Goal: Task Accomplishment & Management: Use online tool/utility

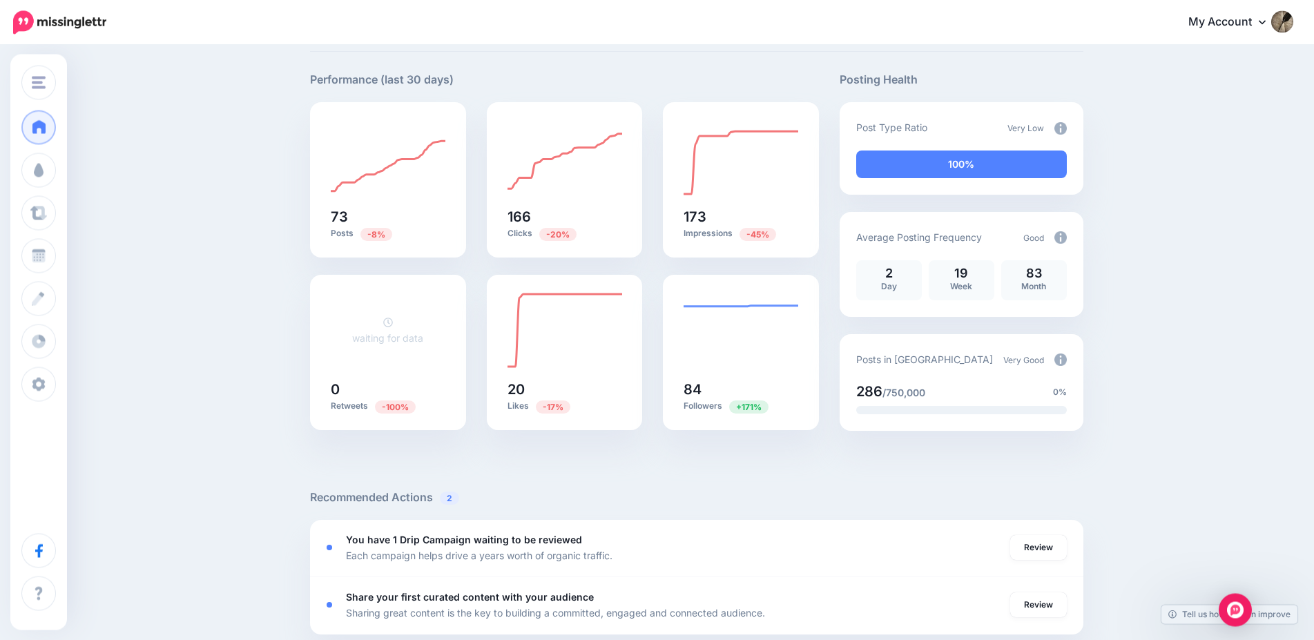
scroll to position [211, 0]
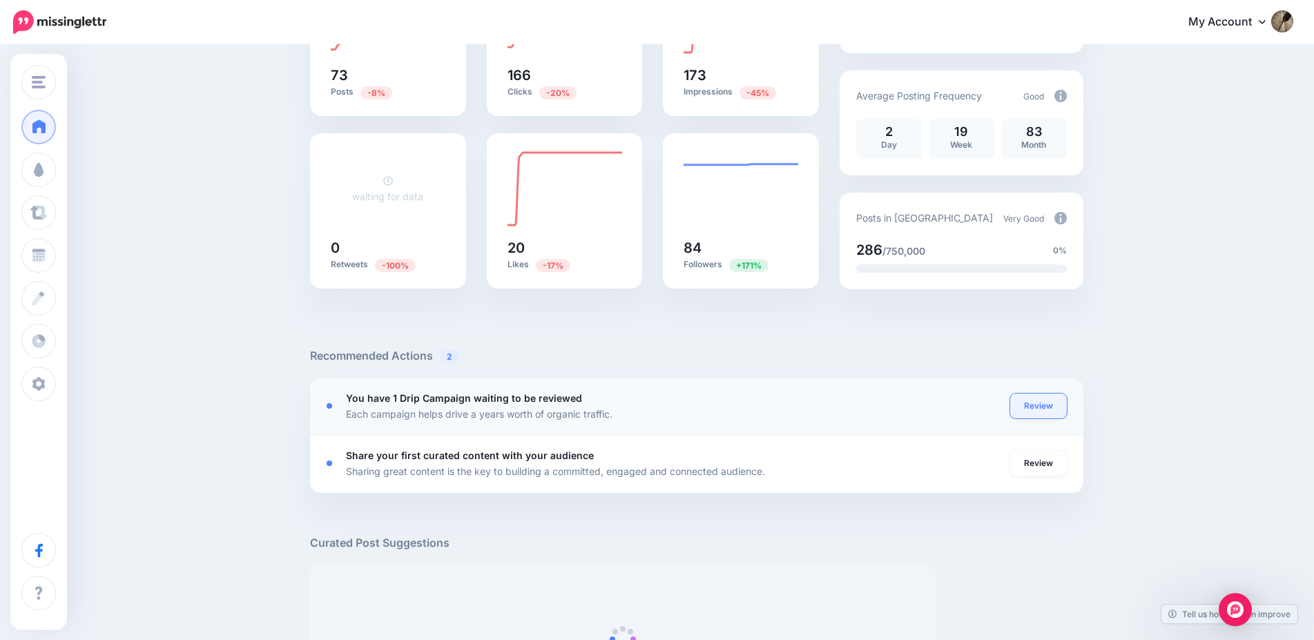
click at [1058, 405] on link "Review" at bounding box center [1038, 406] width 57 height 25
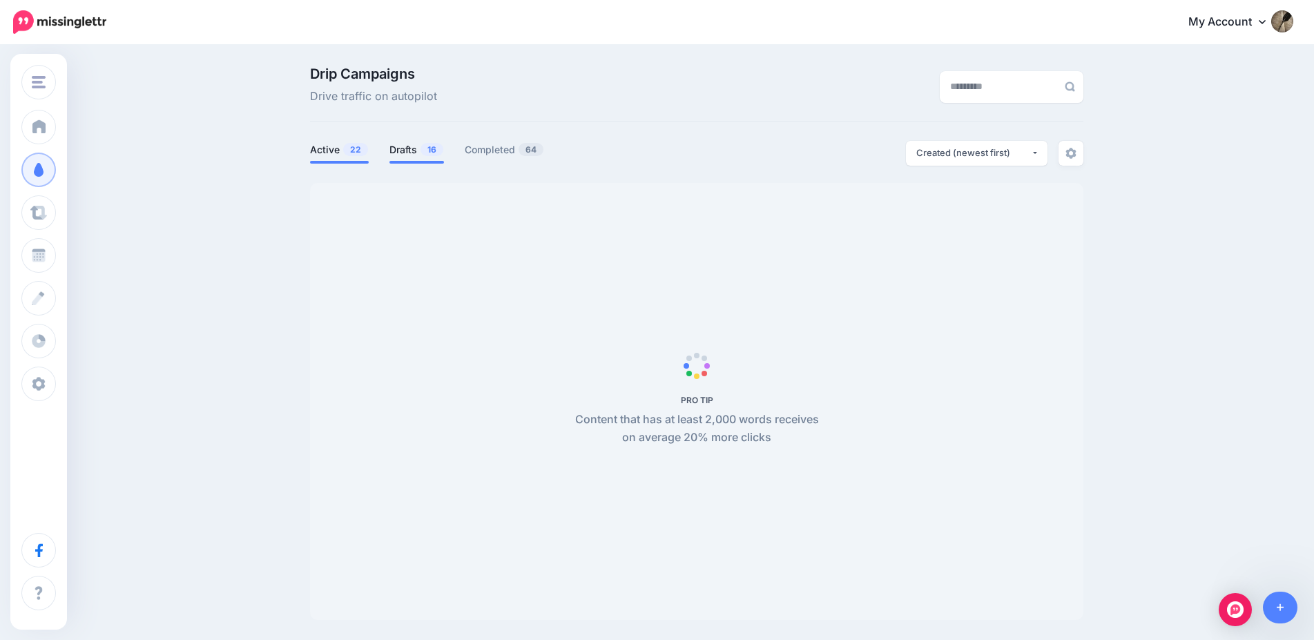
click at [416, 147] on link "Drafts 16" at bounding box center [416, 150] width 55 height 17
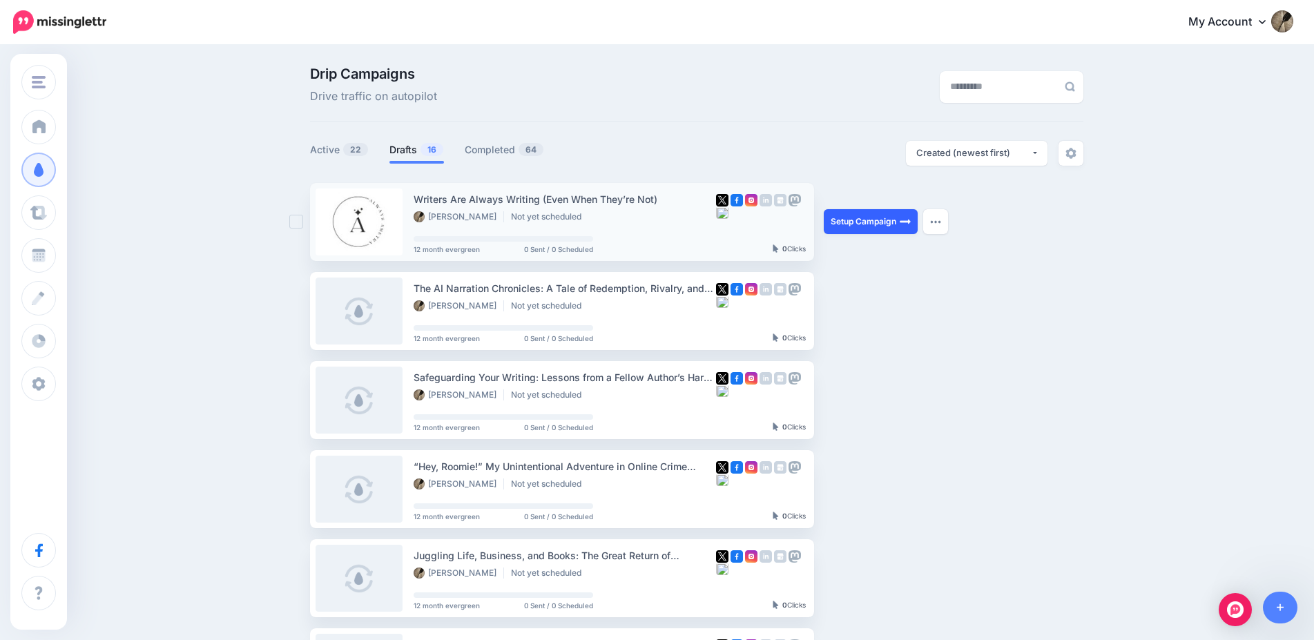
click at [877, 218] on link "Setup Campaign" at bounding box center [871, 221] width 94 height 25
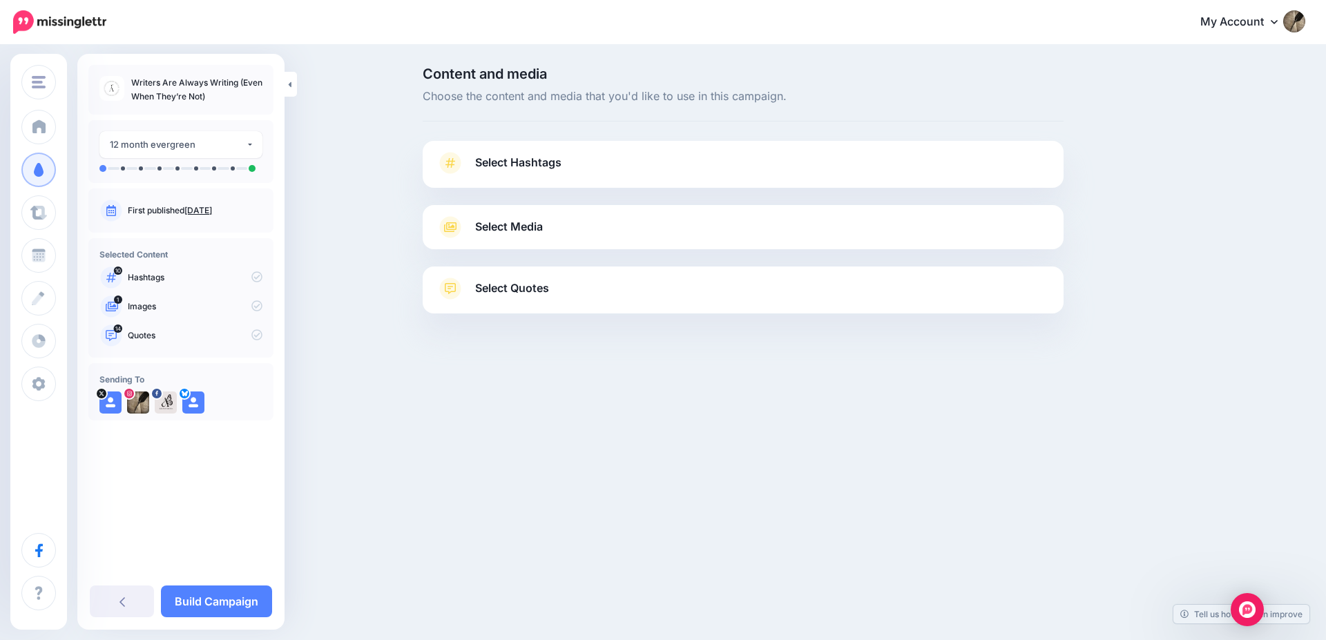
click at [704, 175] on link "Select Hashtags" at bounding box center [742, 170] width 613 height 36
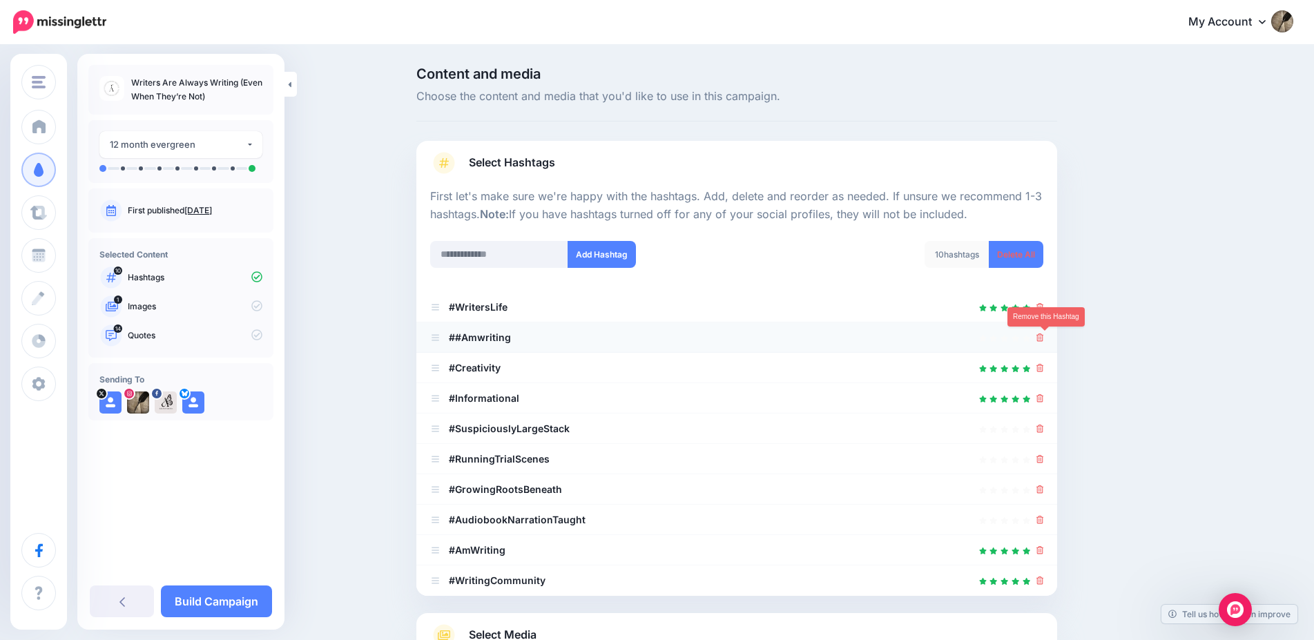
click at [1044, 339] on icon at bounding box center [1040, 338] width 8 height 8
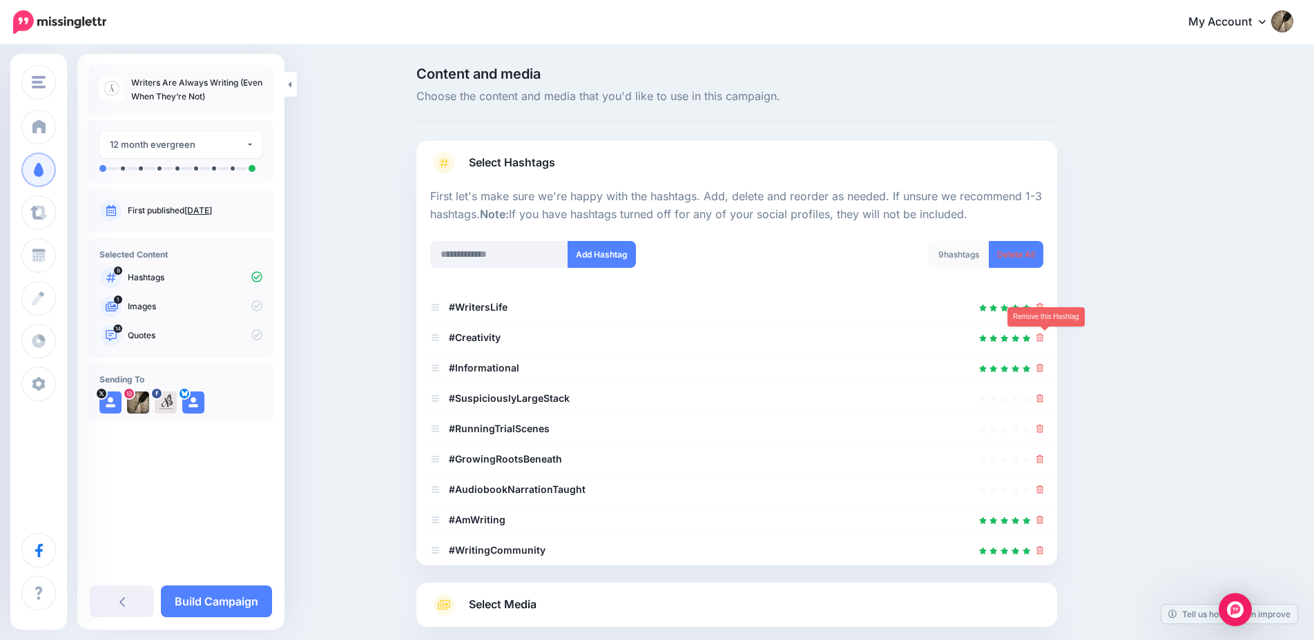
click at [1044, 339] on icon at bounding box center [1040, 338] width 8 height 8
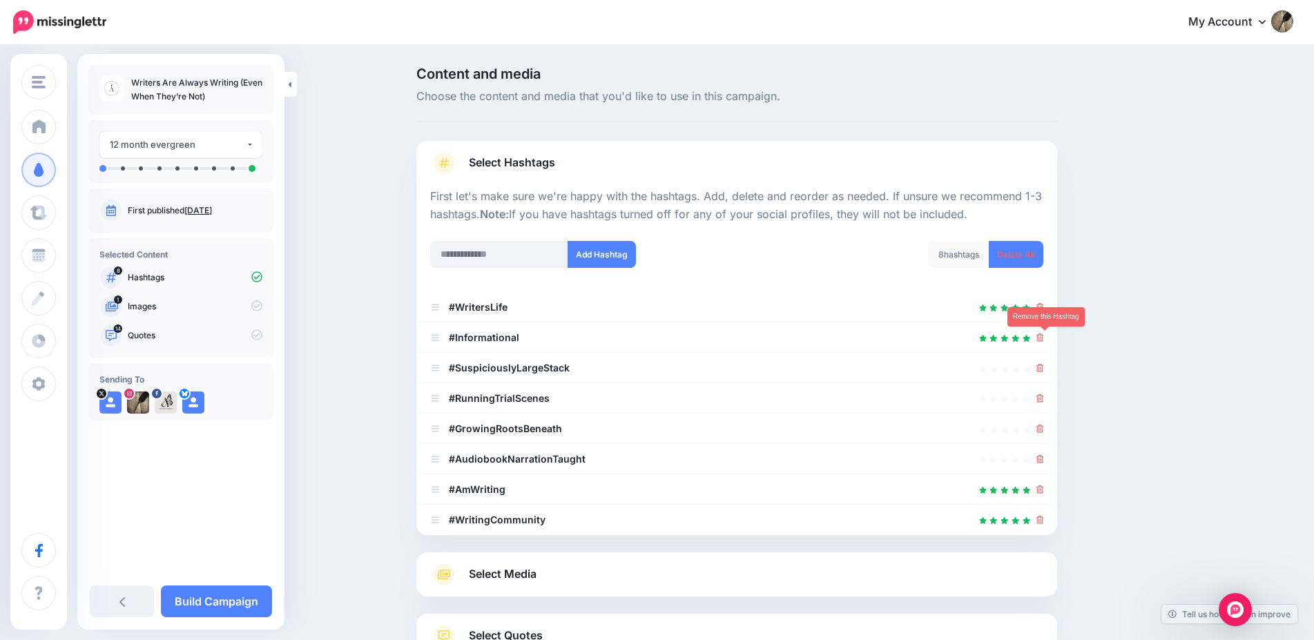
click at [1044, 339] on icon at bounding box center [1040, 338] width 8 height 8
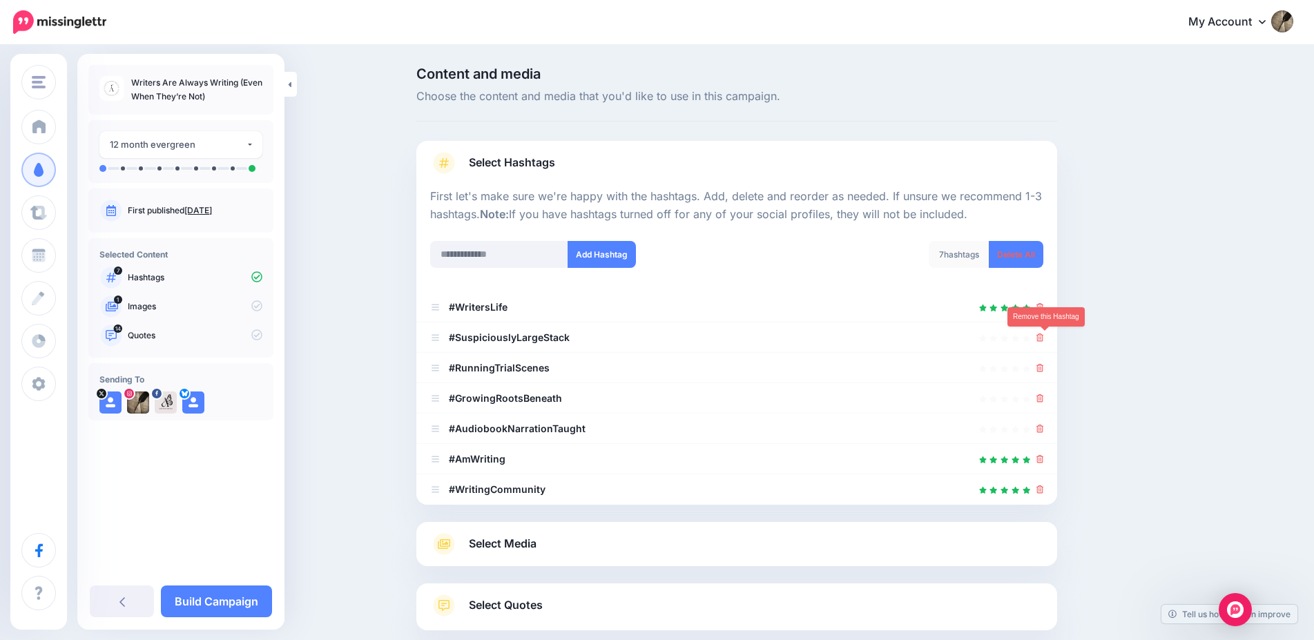
click at [1044, 339] on icon at bounding box center [1040, 338] width 8 height 8
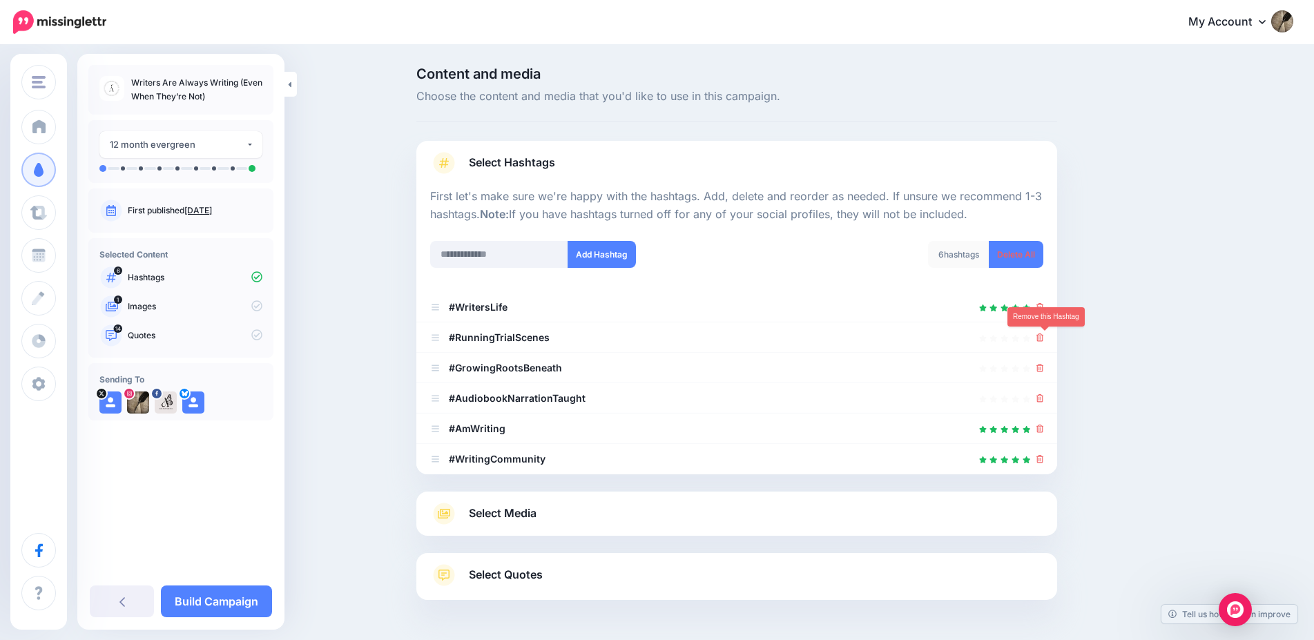
click at [1044, 339] on icon at bounding box center [1040, 338] width 8 height 8
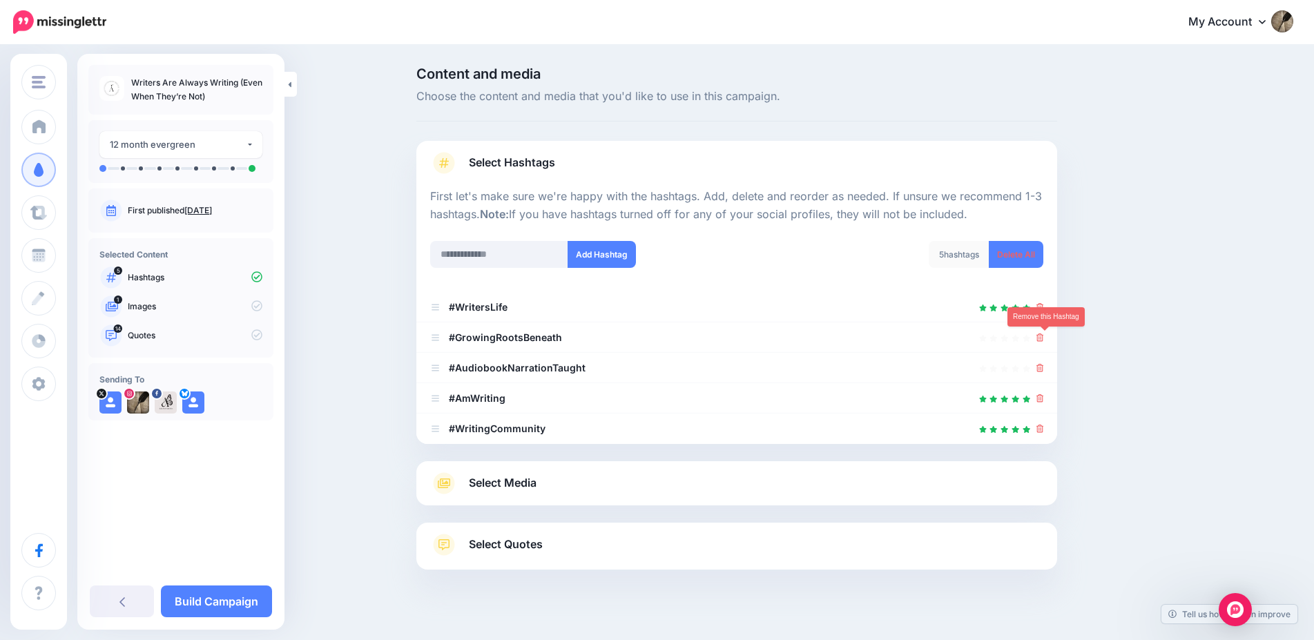
click at [1044, 340] on icon at bounding box center [1040, 338] width 8 height 8
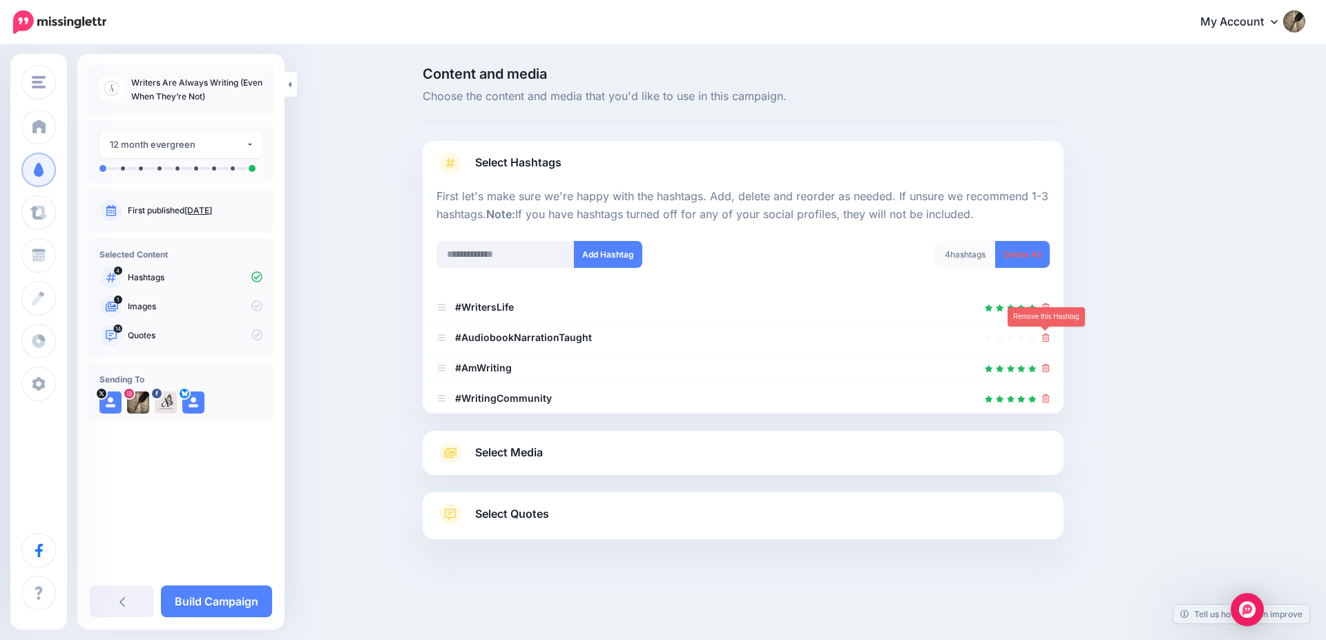
click at [1045, 340] on icon at bounding box center [1046, 338] width 8 height 8
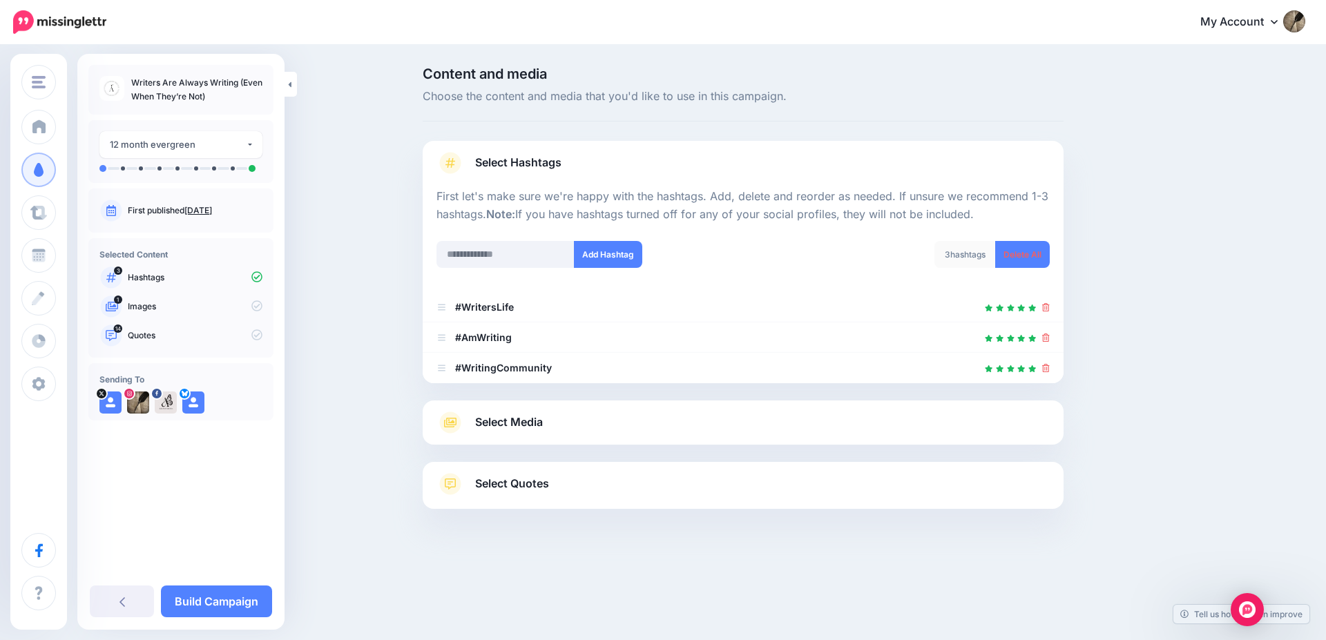
click at [1001, 414] on link "Select Media" at bounding box center [742, 423] width 613 height 22
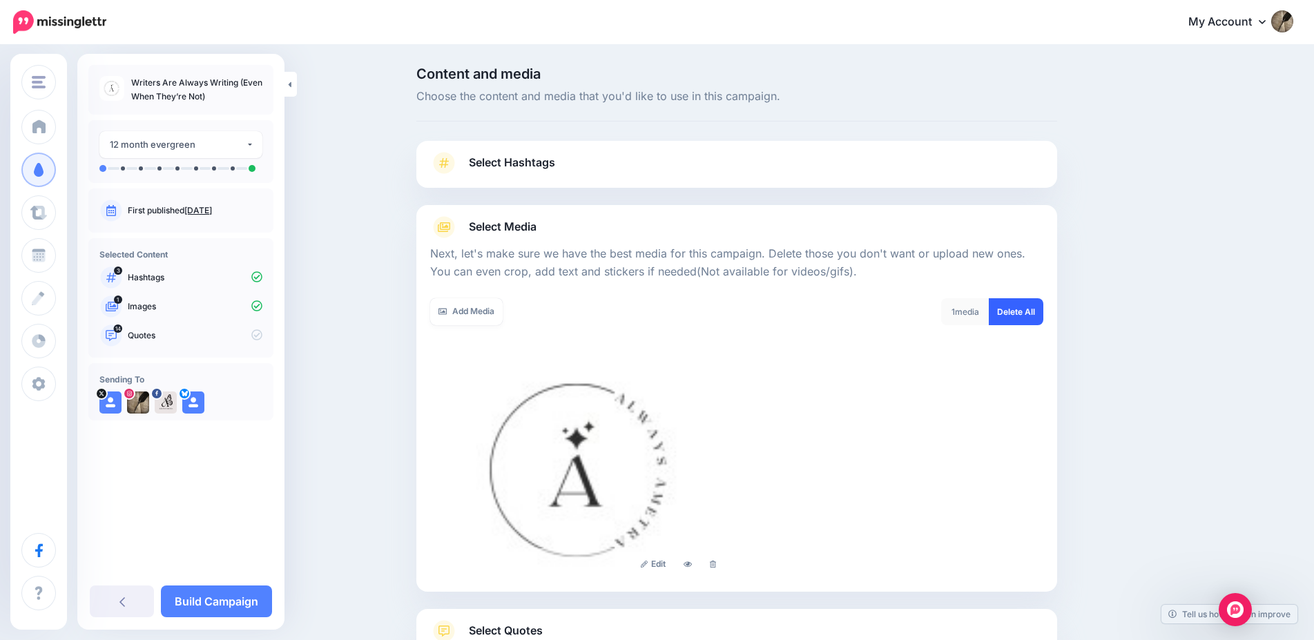
click at [1034, 314] on link "Delete All" at bounding box center [1016, 311] width 55 height 27
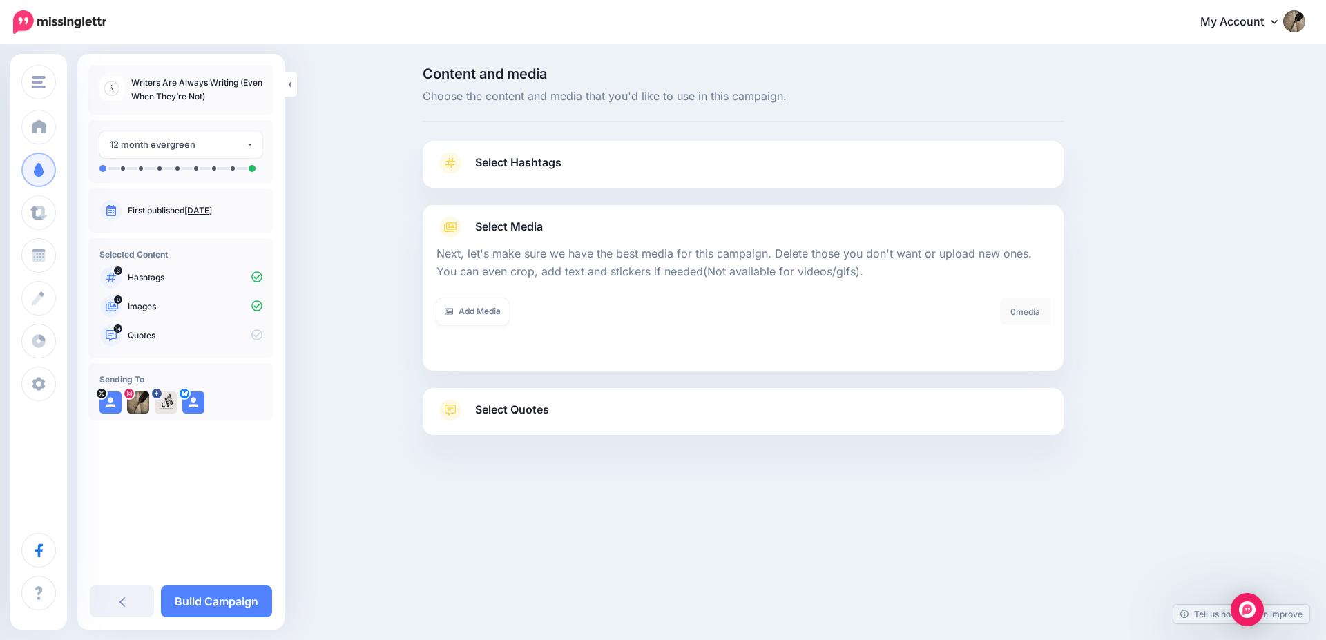
click at [980, 418] on link "Select Quotes" at bounding box center [742, 417] width 613 height 36
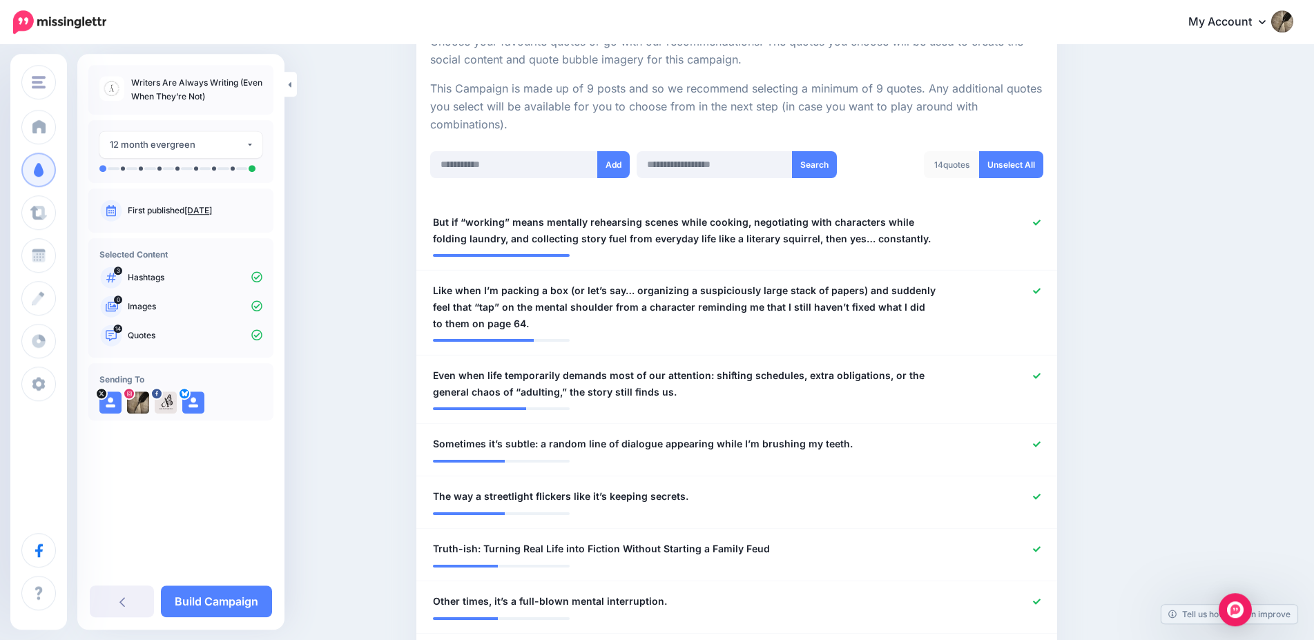
scroll to position [282, 0]
click at [1041, 496] on icon at bounding box center [1037, 496] width 8 height 8
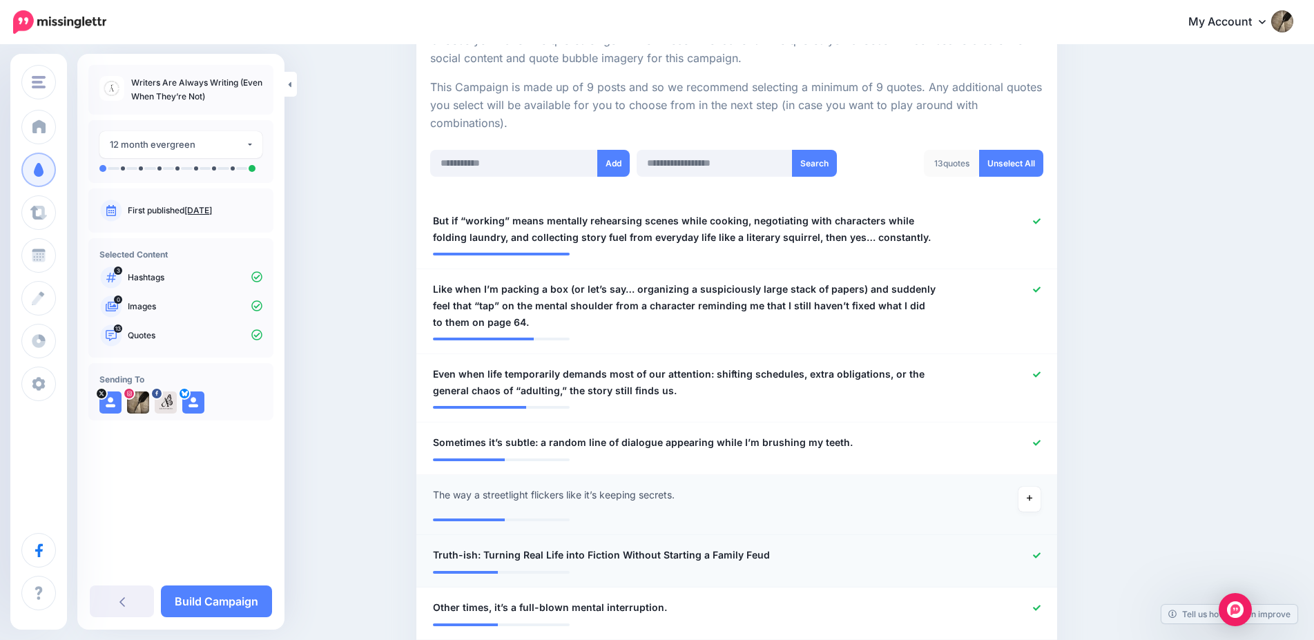
click at [1041, 558] on icon at bounding box center [1037, 555] width 8 height 6
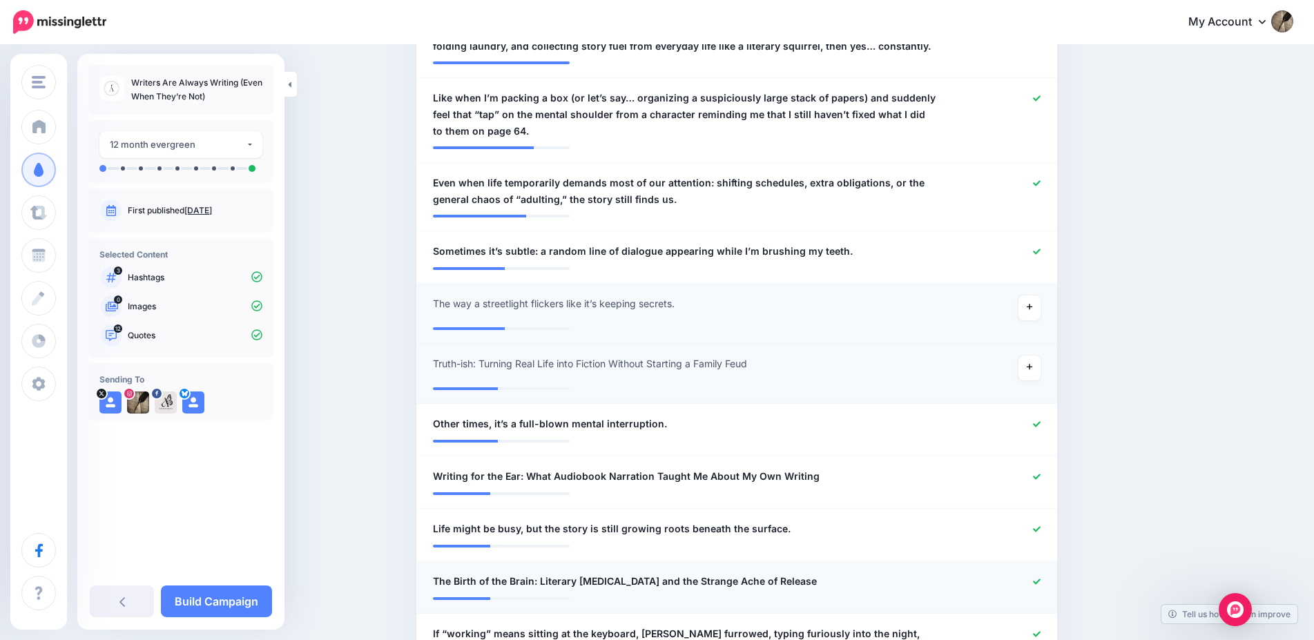
scroll to position [493, 0]
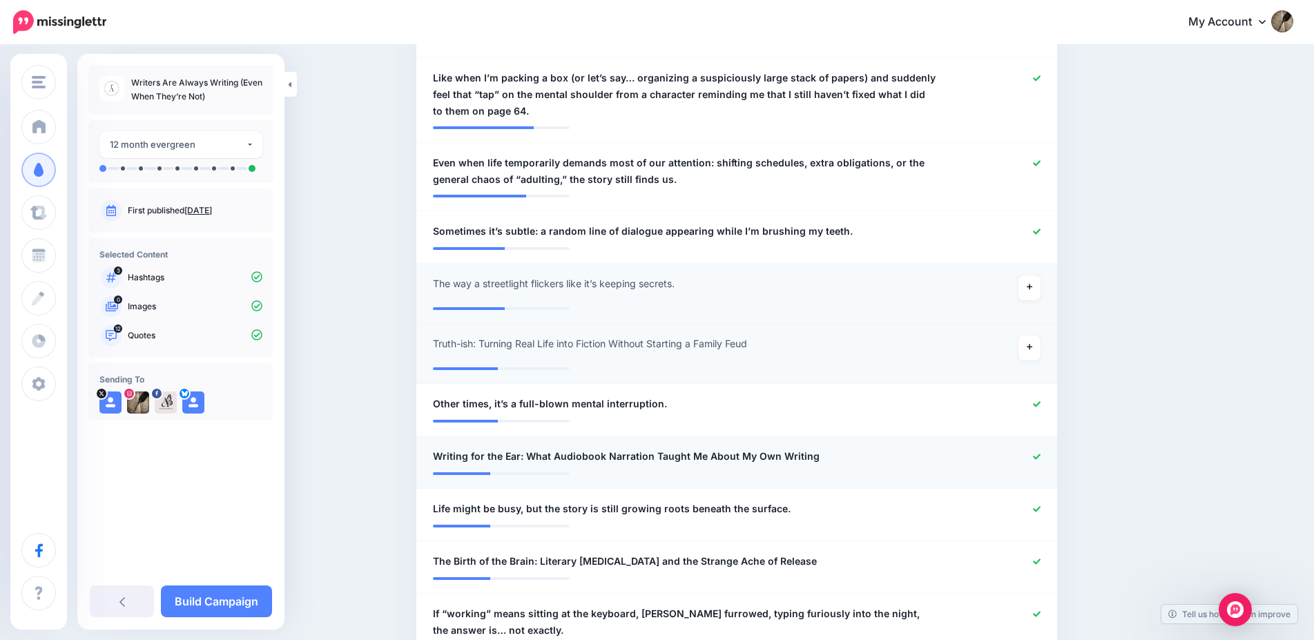
click at [1041, 454] on link at bounding box center [1037, 457] width 8 height 10
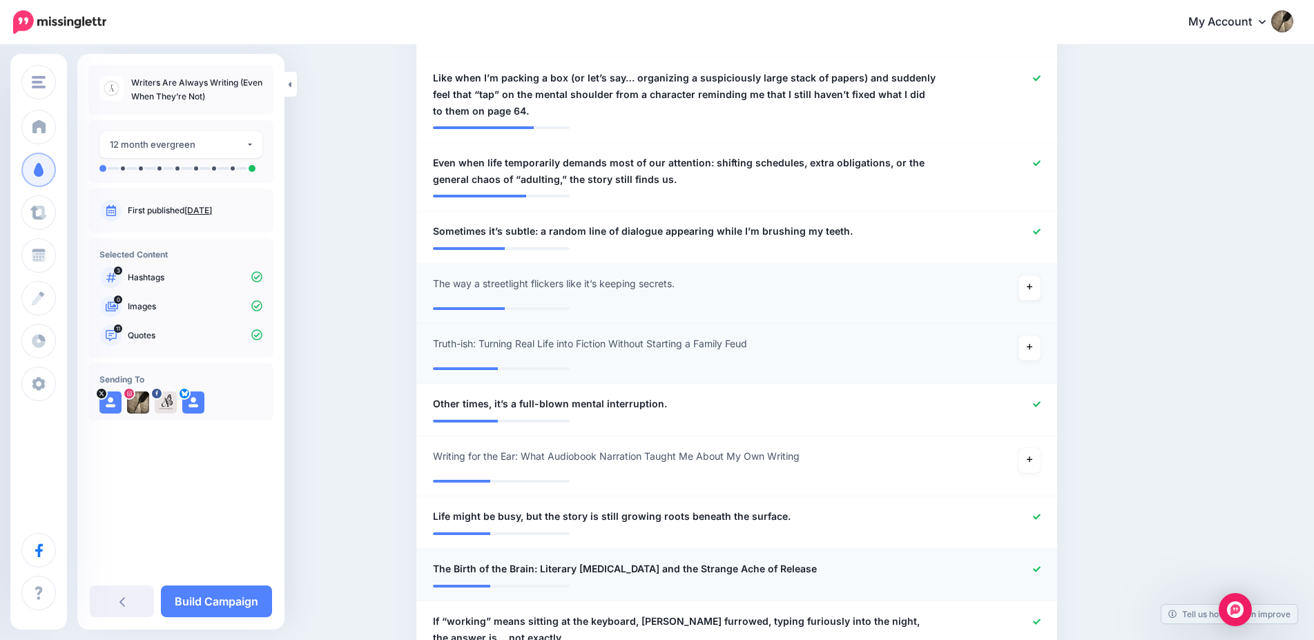
click at [1040, 567] on icon at bounding box center [1037, 570] width 8 height 8
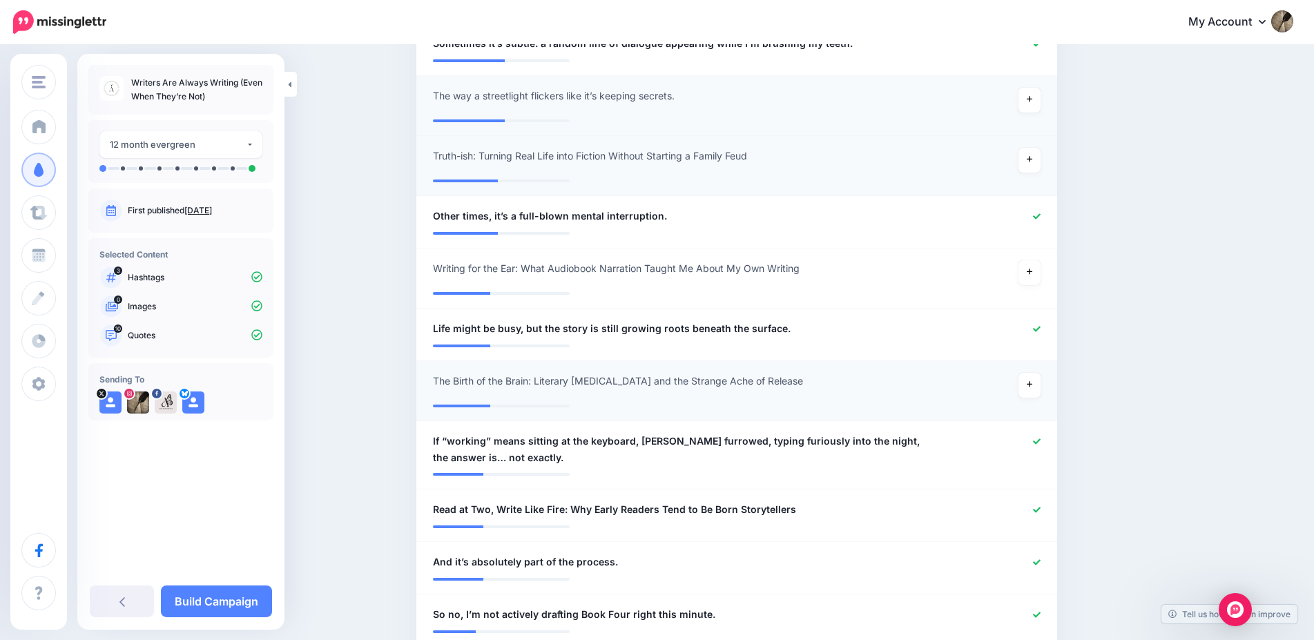
scroll to position [704, 0]
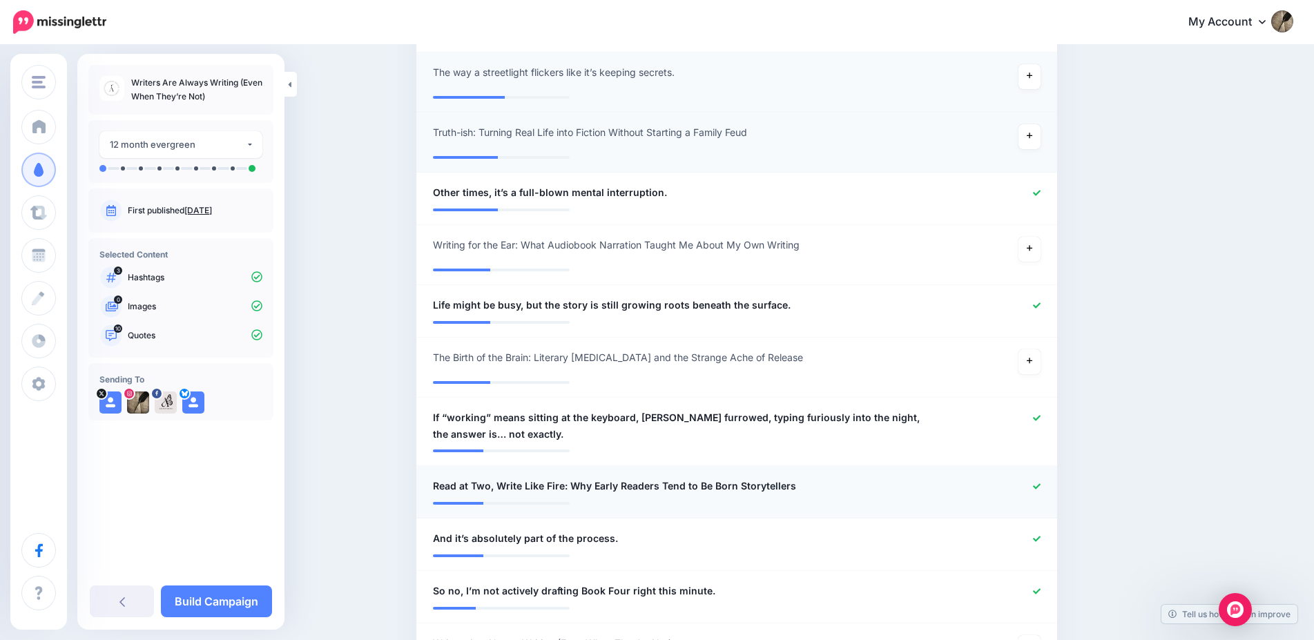
click at [1041, 489] on icon at bounding box center [1037, 487] width 8 height 8
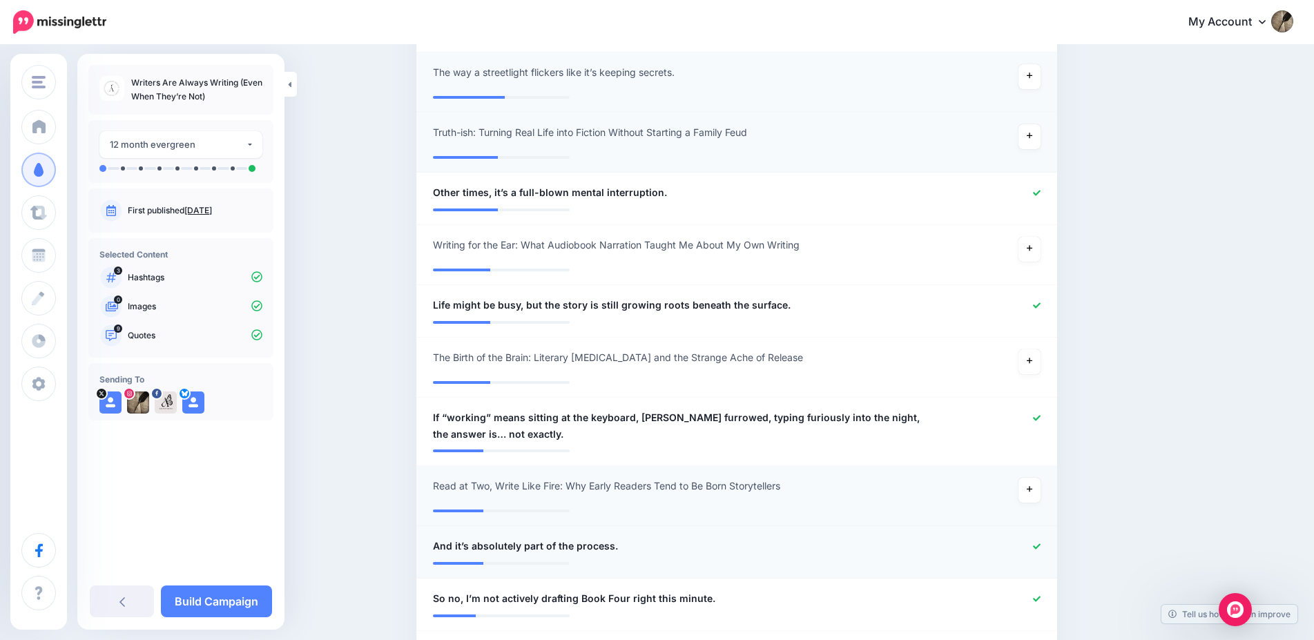
click at [1041, 545] on icon at bounding box center [1037, 547] width 8 height 8
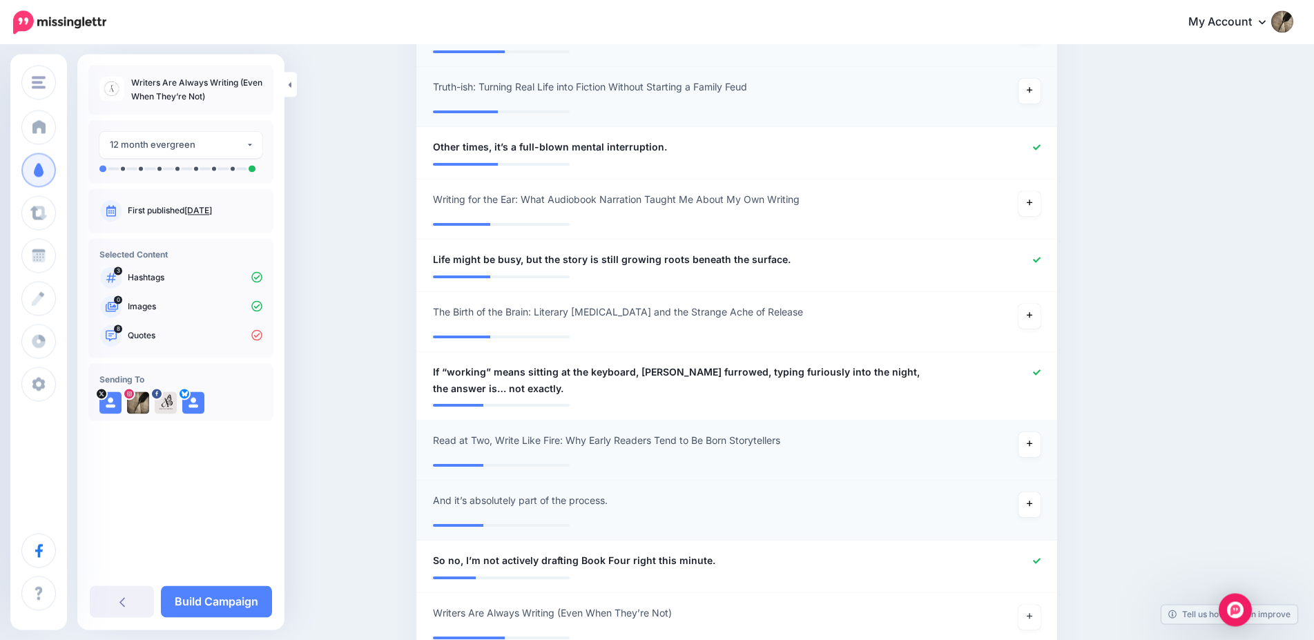
scroll to position [845, 0]
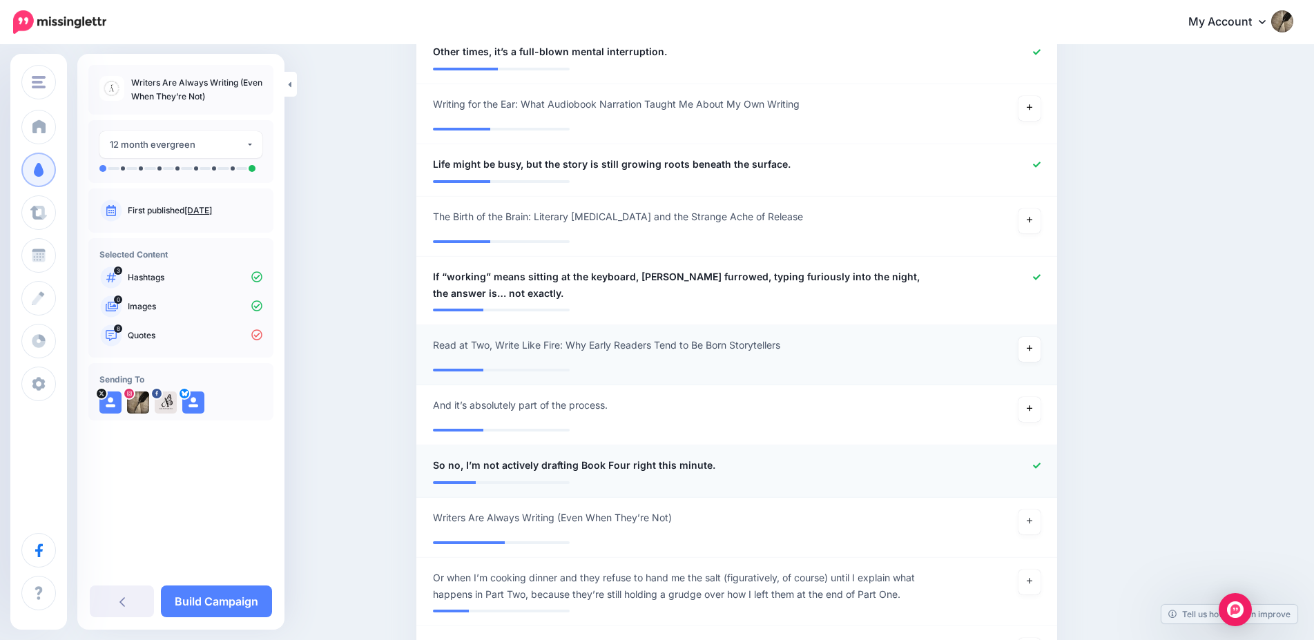
drag, startPoint x: 1041, startPoint y: 467, endPoint x: 1020, endPoint y: 470, distance: 20.9
click at [1040, 467] on icon at bounding box center [1037, 466] width 8 height 6
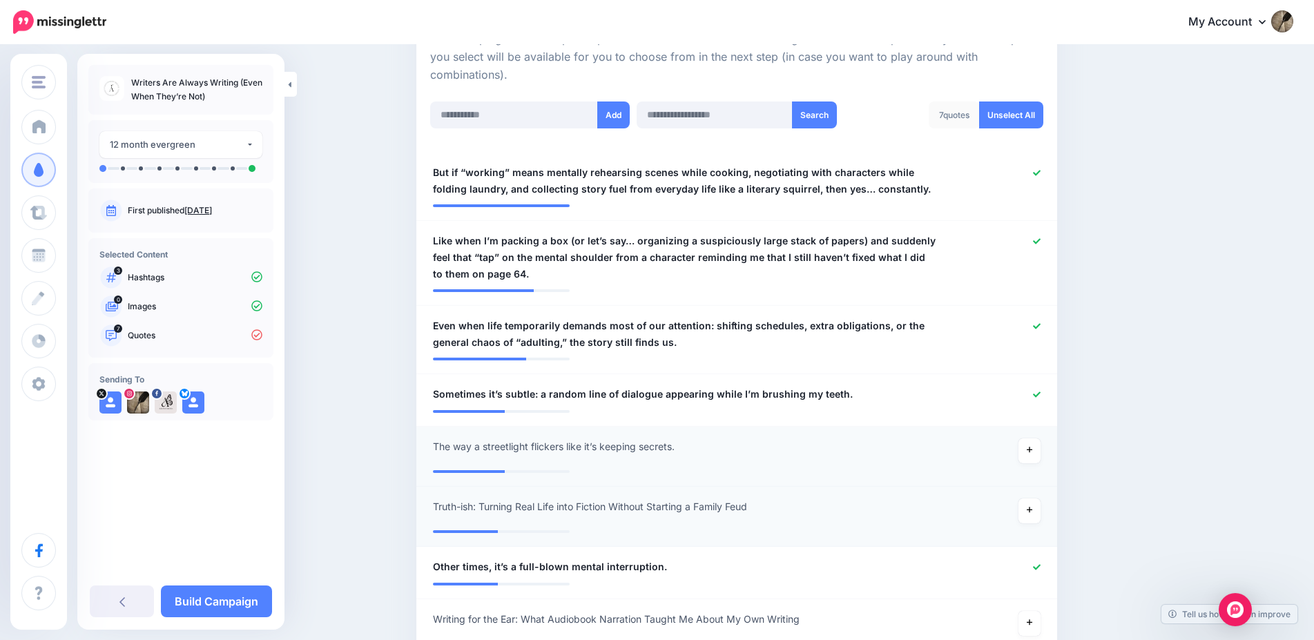
scroll to position [352, 0]
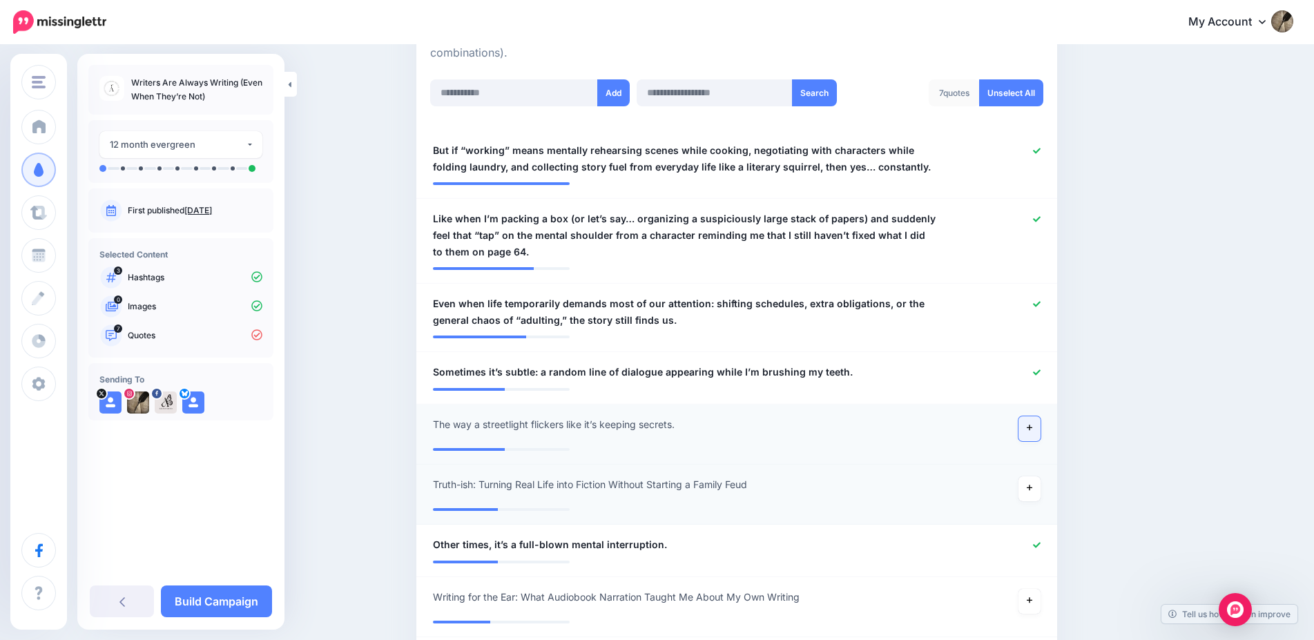
click at [1032, 429] on icon at bounding box center [1030, 428] width 6 height 8
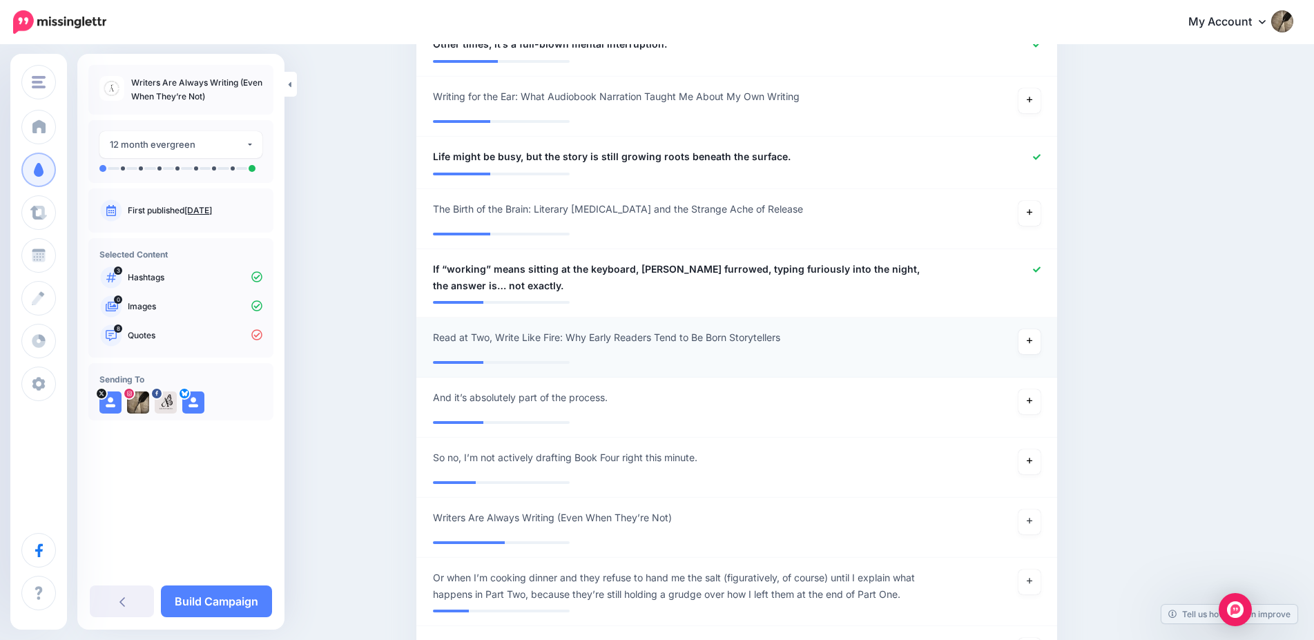
scroll to position [916, 0]
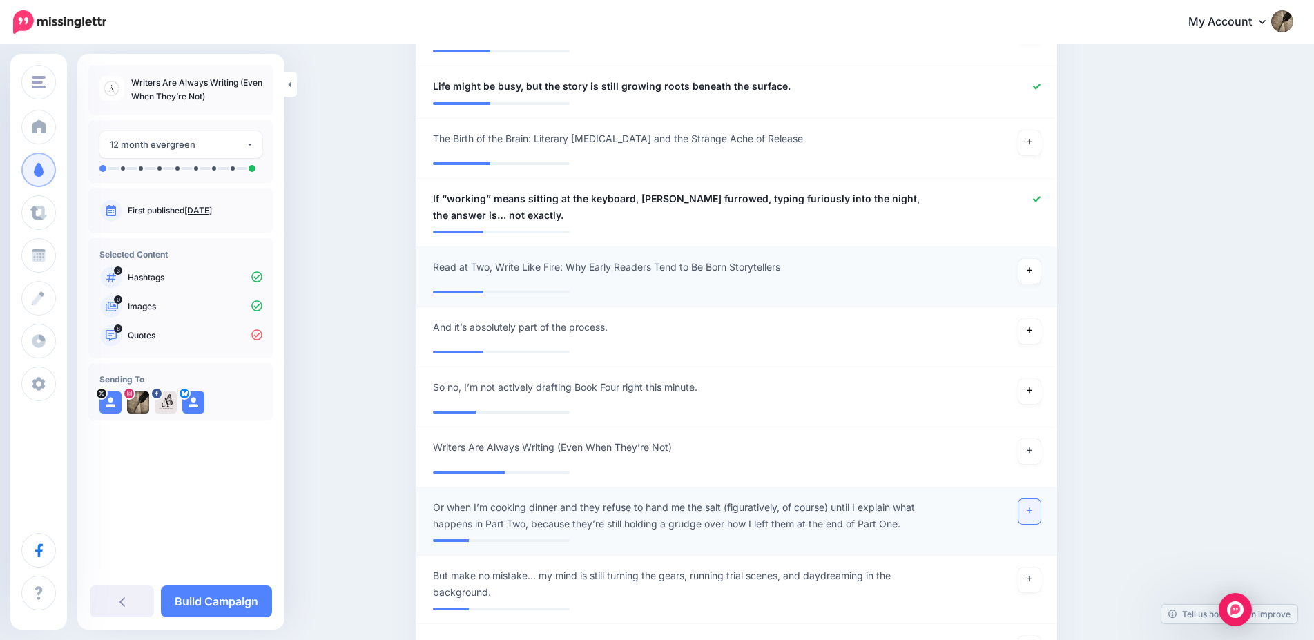
click at [1032, 511] on icon at bounding box center [1030, 511] width 6 height 8
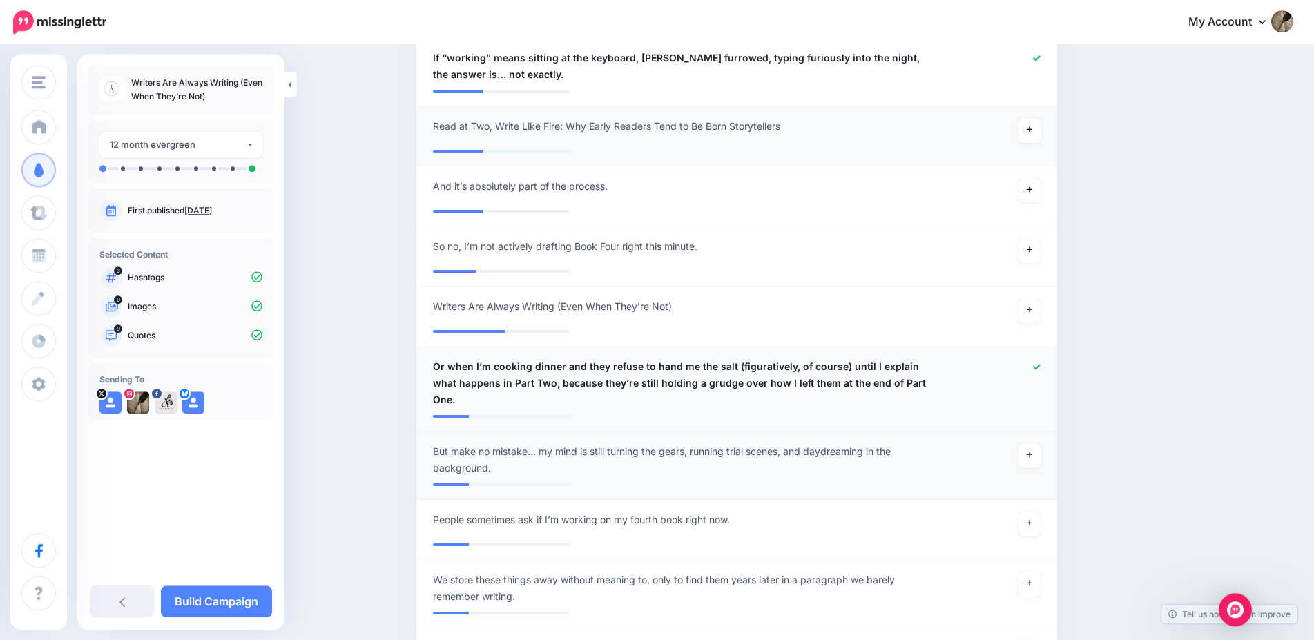
scroll to position [1127, 0]
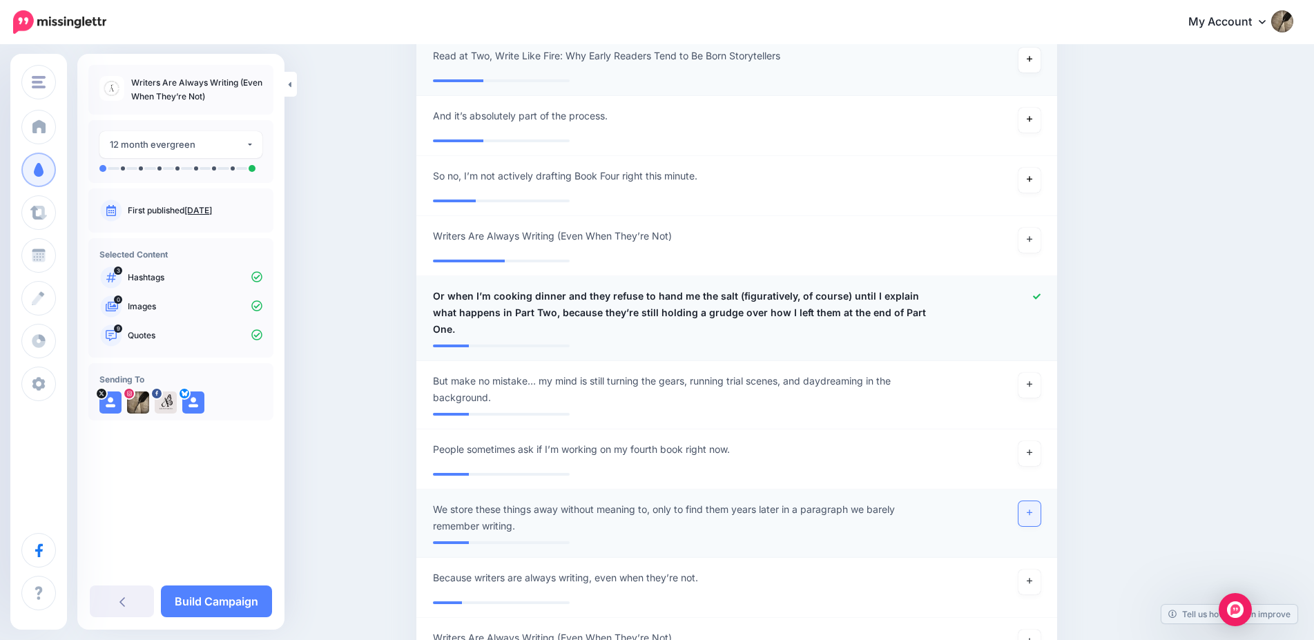
click at [1040, 501] on link at bounding box center [1029, 513] width 22 height 25
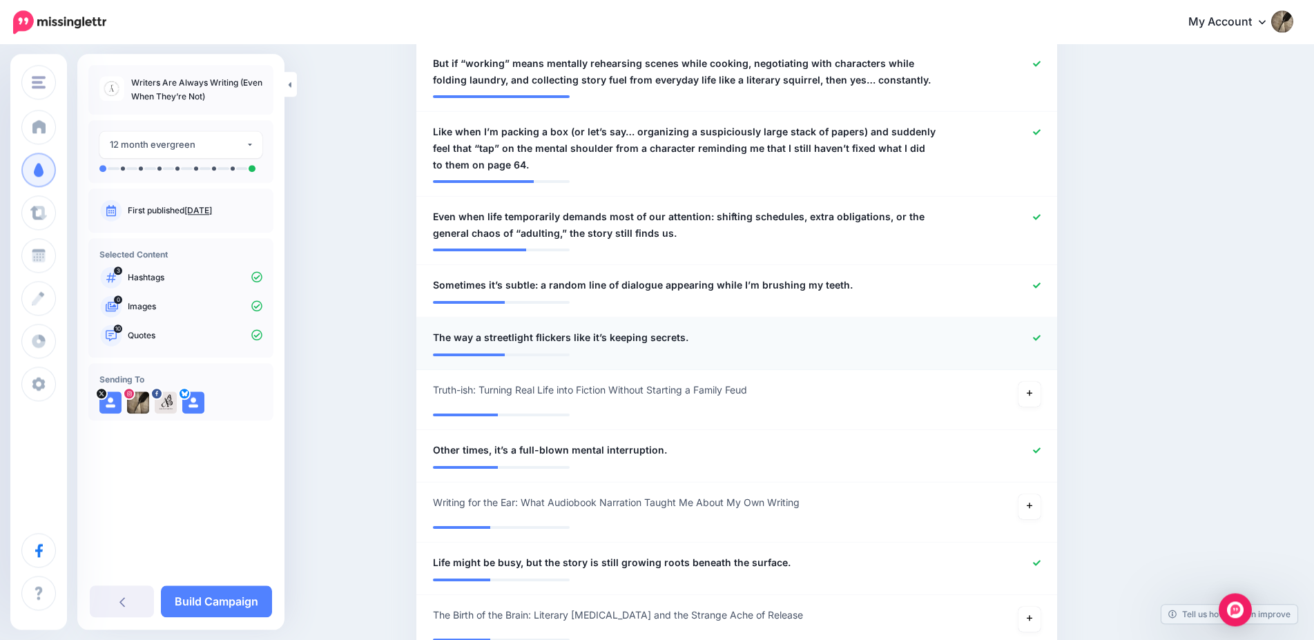
scroll to position [423, 0]
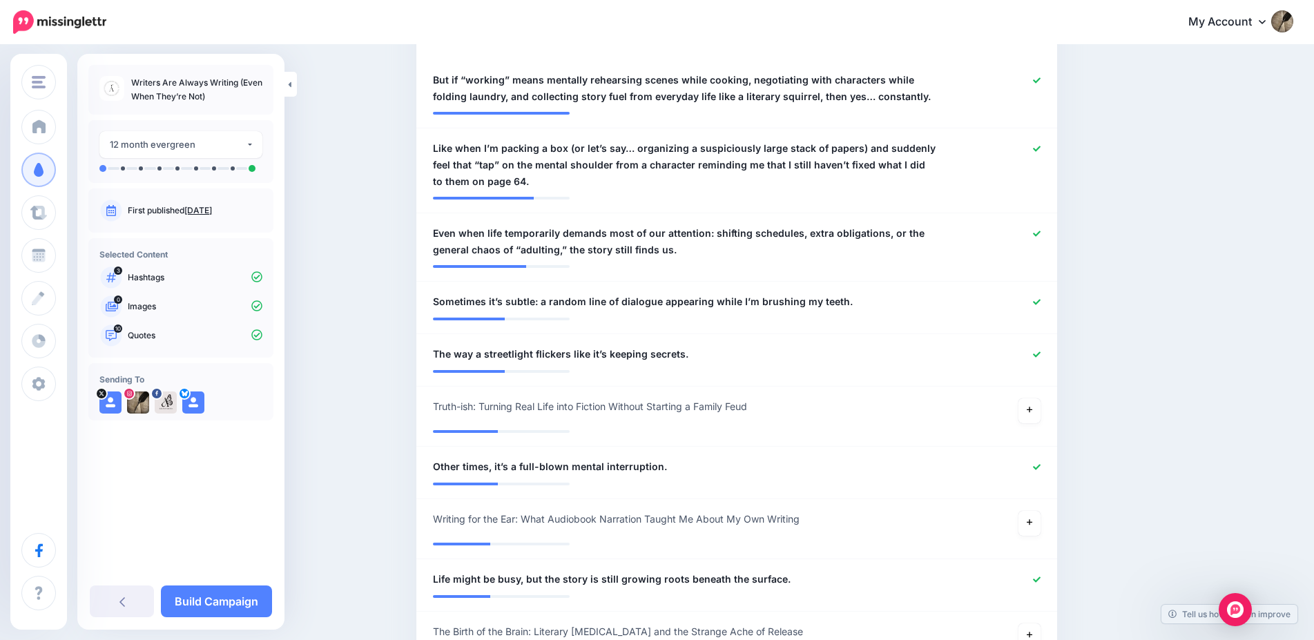
click at [1041, 356] on icon at bounding box center [1037, 355] width 8 height 8
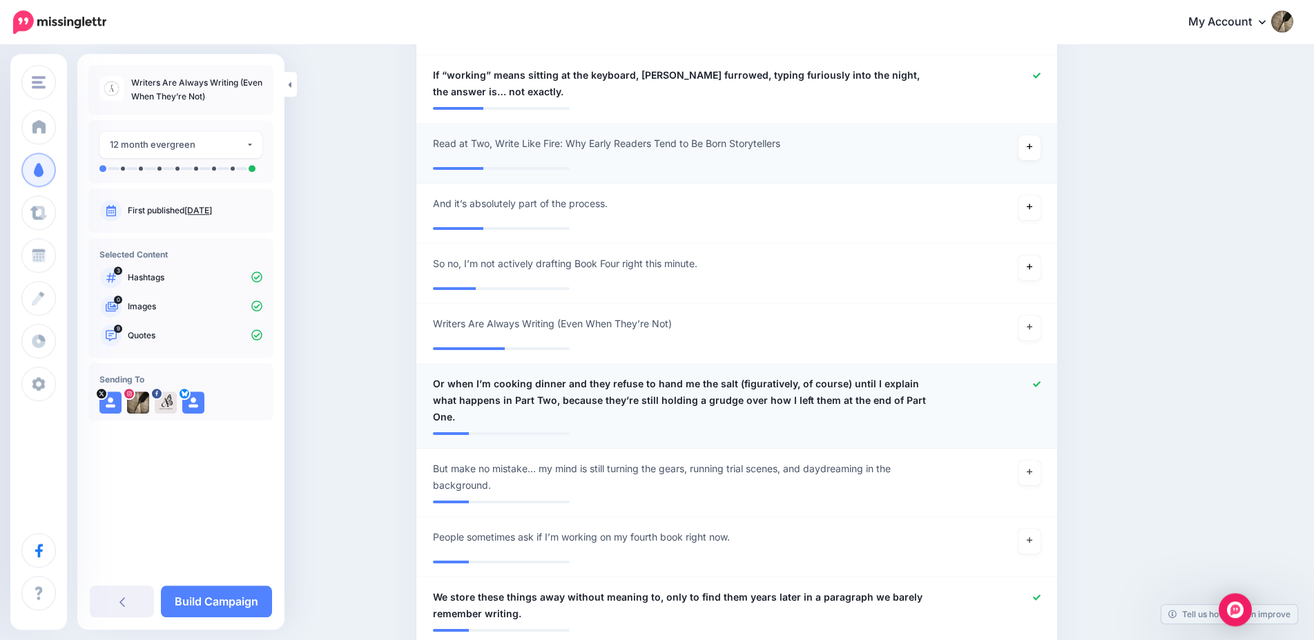
scroll to position [1197, 0]
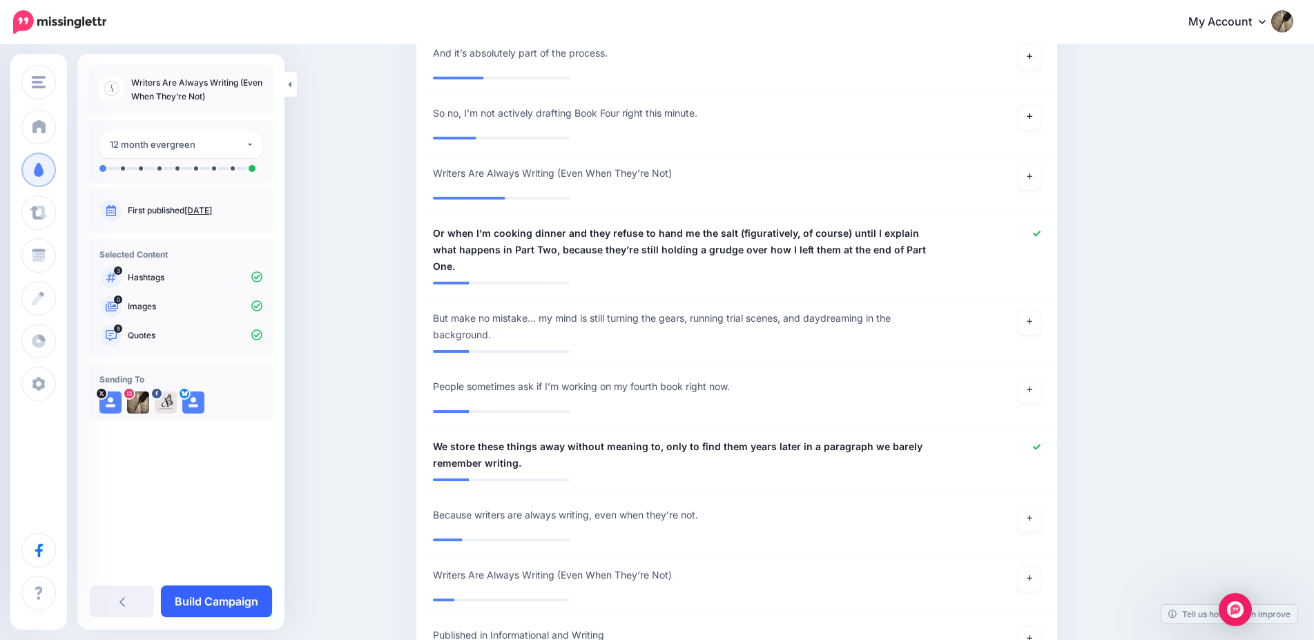
click at [230, 595] on link "Build Campaign" at bounding box center [216, 602] width 111 height 32
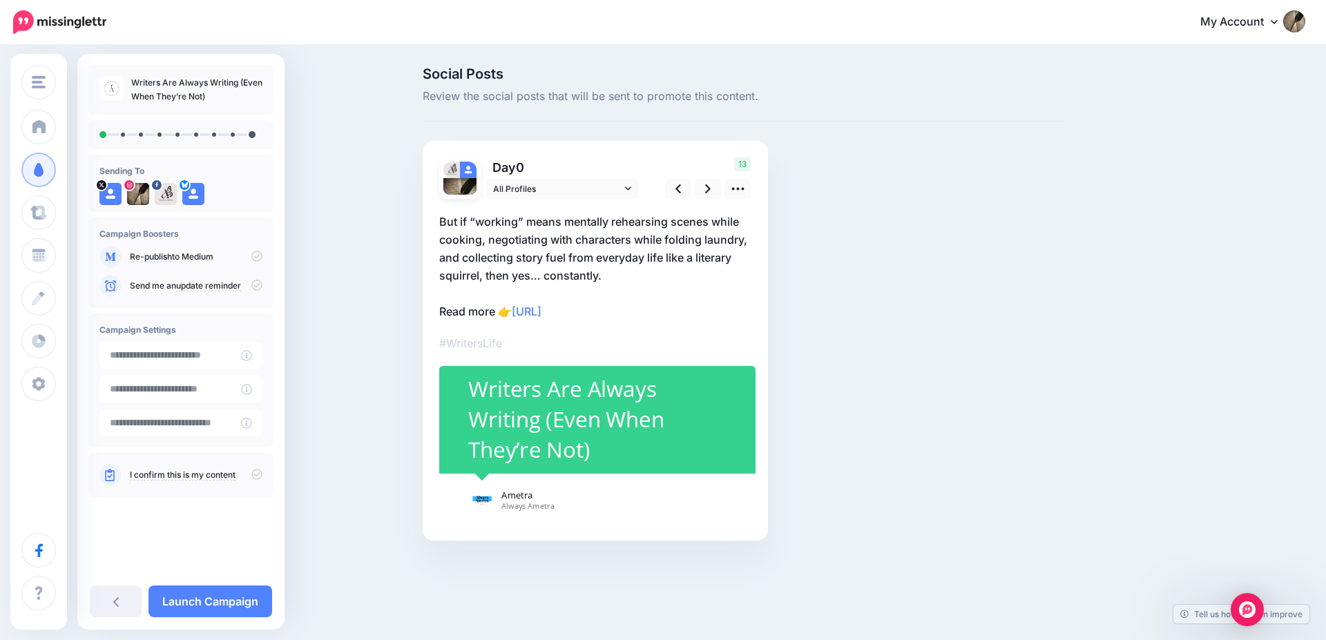
click at [258, 476] on icon at bounding box center [256, 474] width 11 height 11
click at [705, 193] on link at bounding box center [708, 189] width 26 height 20
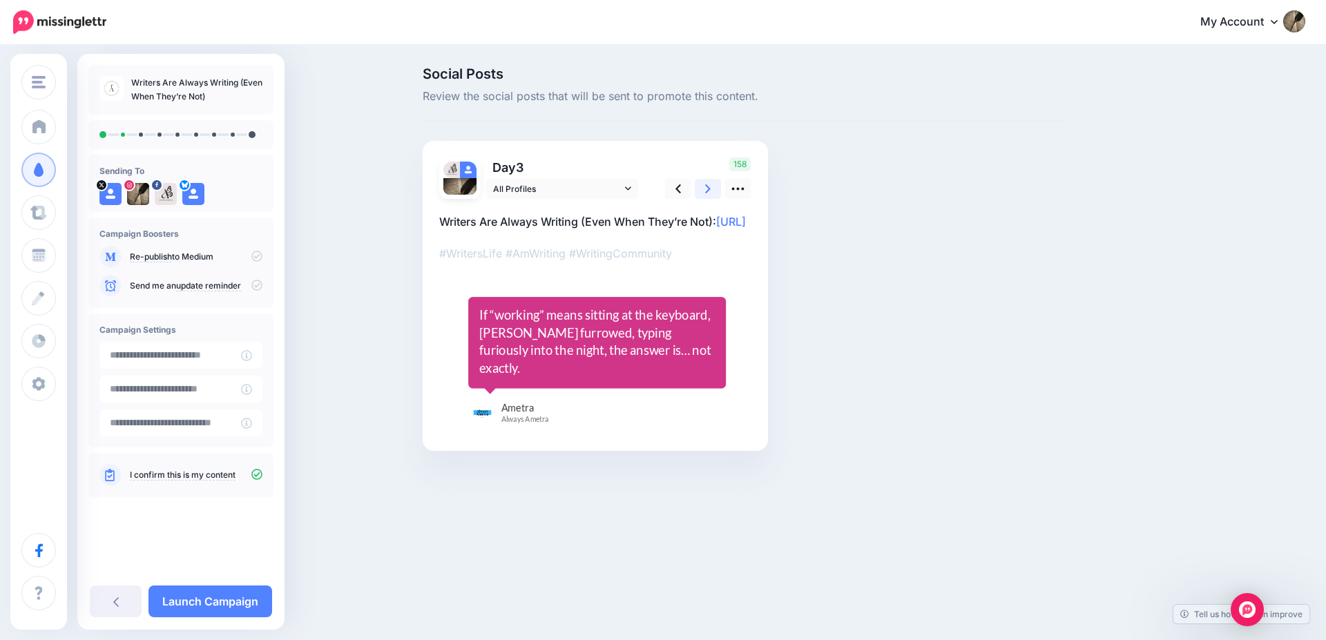
click at [705, 193] on link at bounding box center [708, 189] width 26 height 20
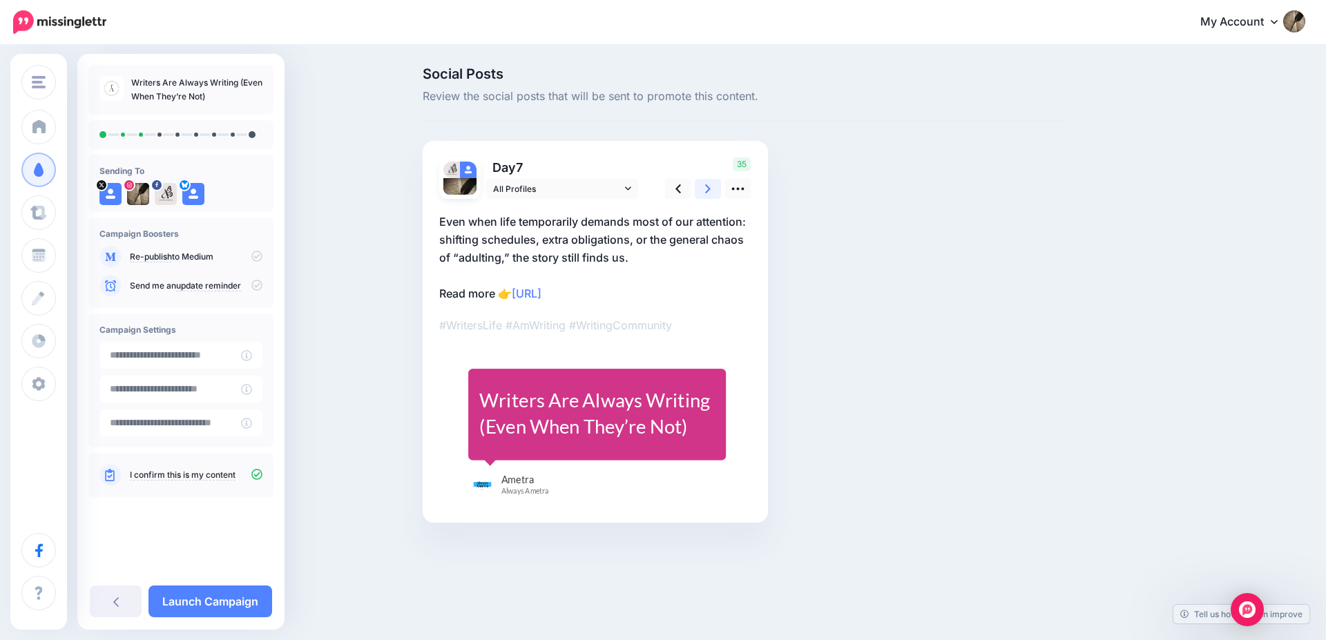
click at [706, 193] on link at bounding box center [708, 189] width 26 height 20
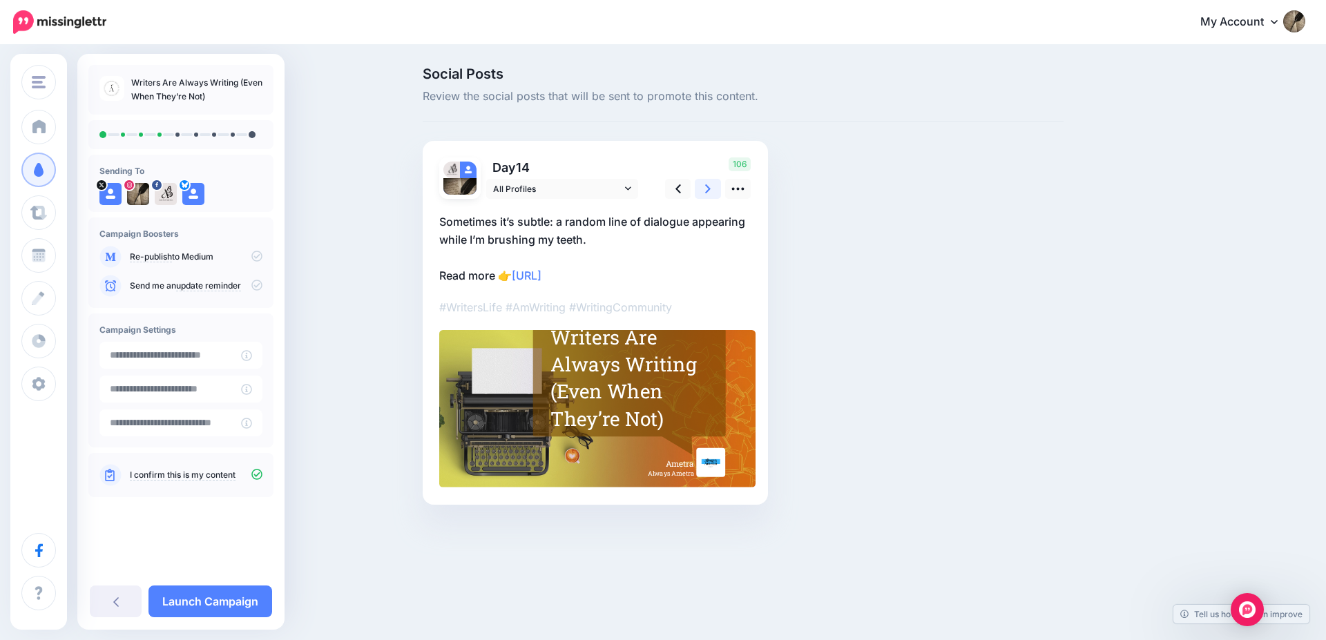
click at [706, 193] on icon at bounding box center [708, 188] width 6 height 9
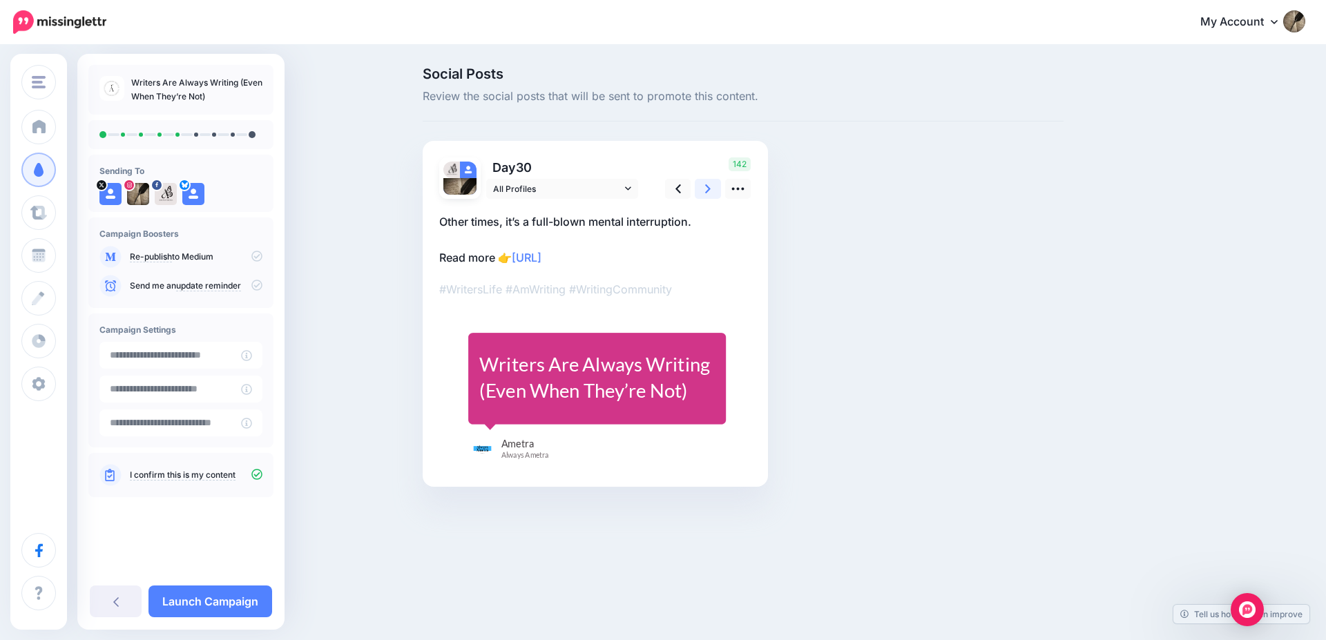
click at [706, 193] on icon at bounding box center [708, 188] width 6 height 9
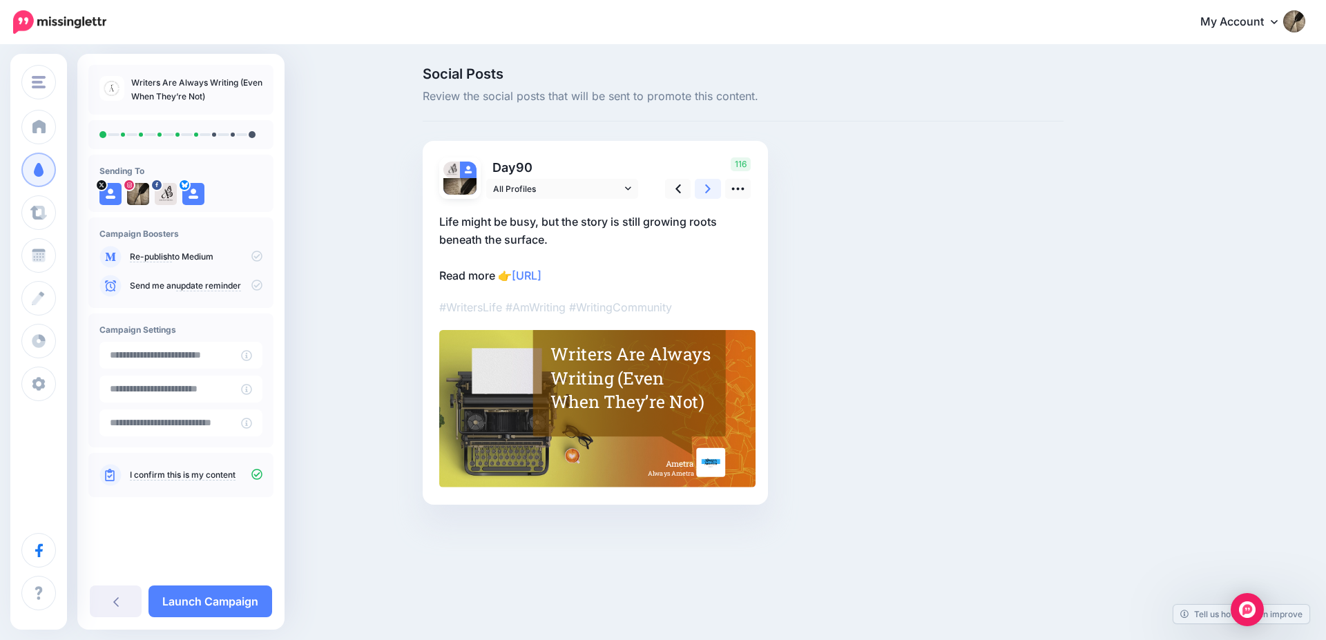
click at [706, 193] on icon at bounding box center [708, 188] width 6 height 9
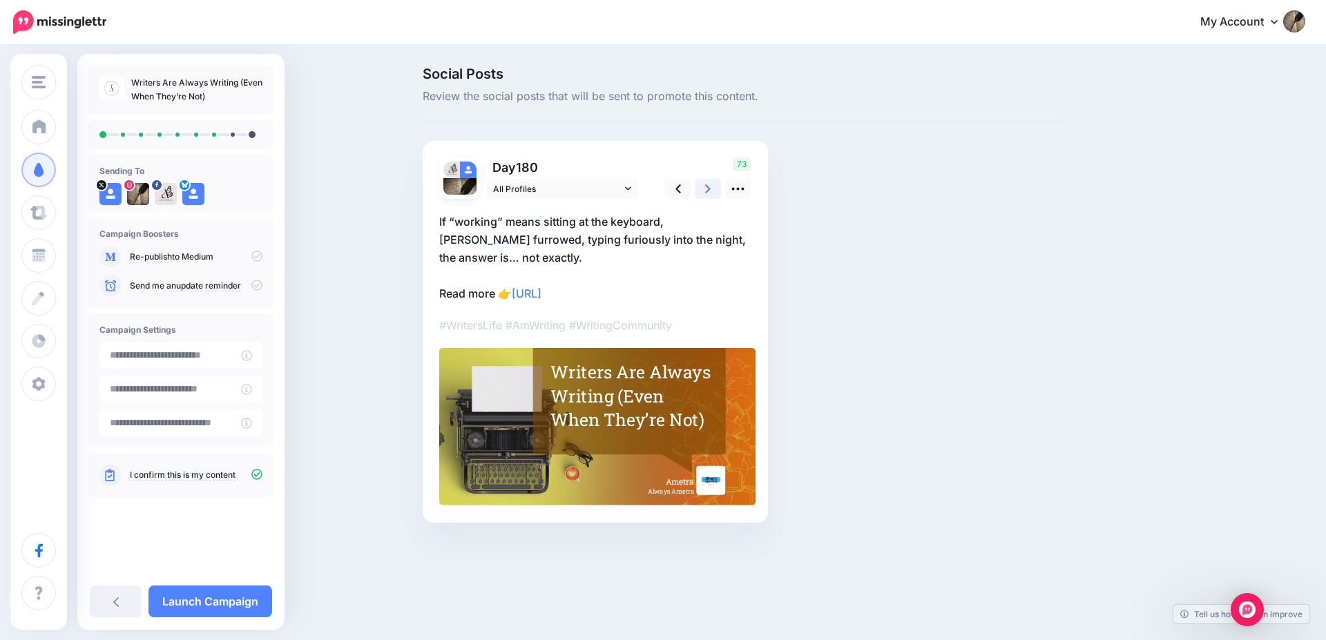
click at [706, 193] on icon at bounding box center [708, 188] width 6 height 9
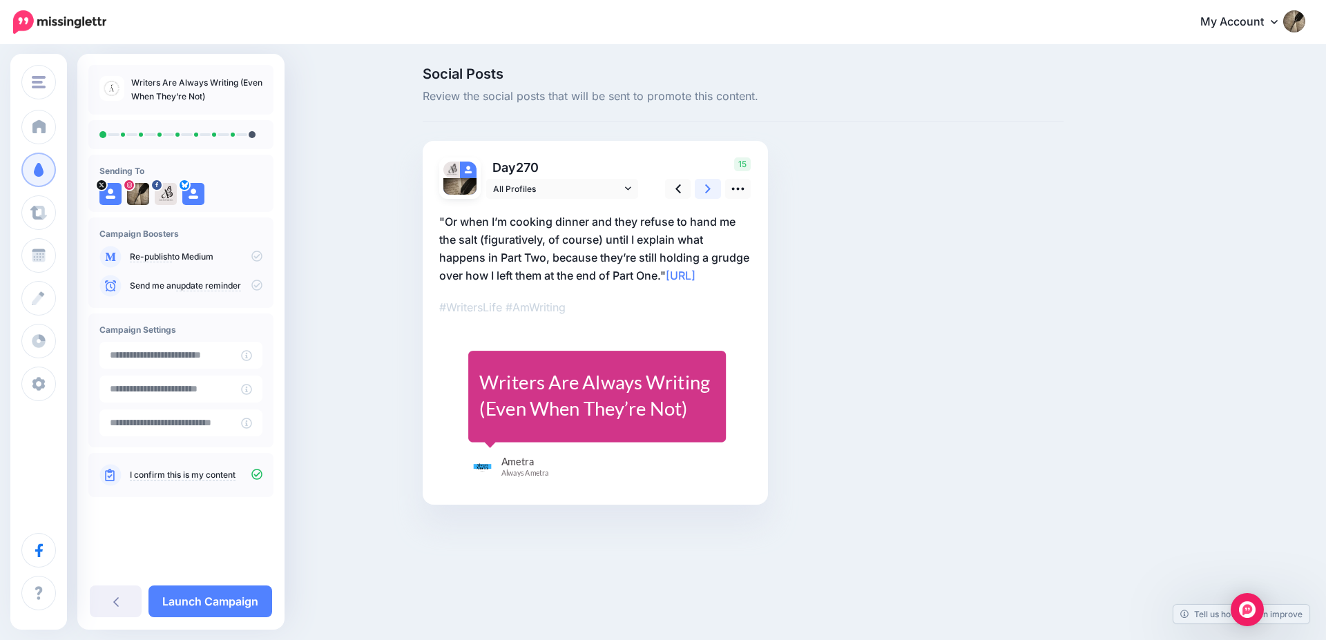
click at [706, 193] on icon at bounding box center [708, 188] width 6 height 9
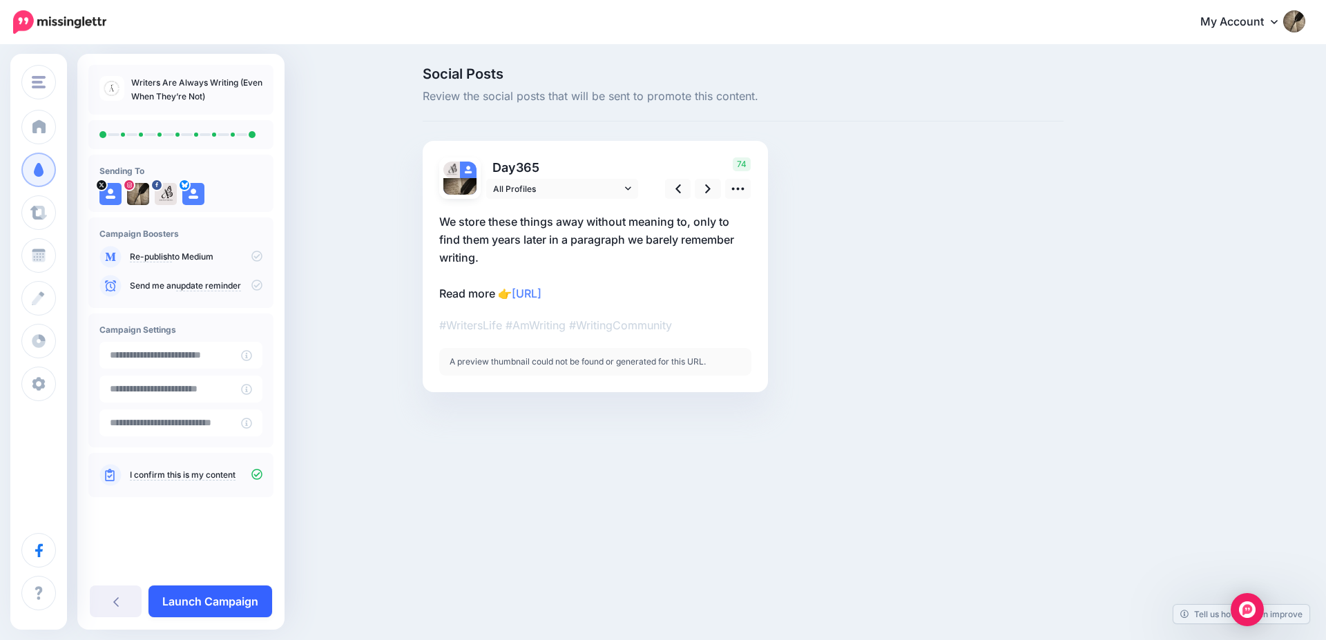
click at [247, 604] on link "Launch Campaign" at bounding box center [210, 602] width 124 height 32
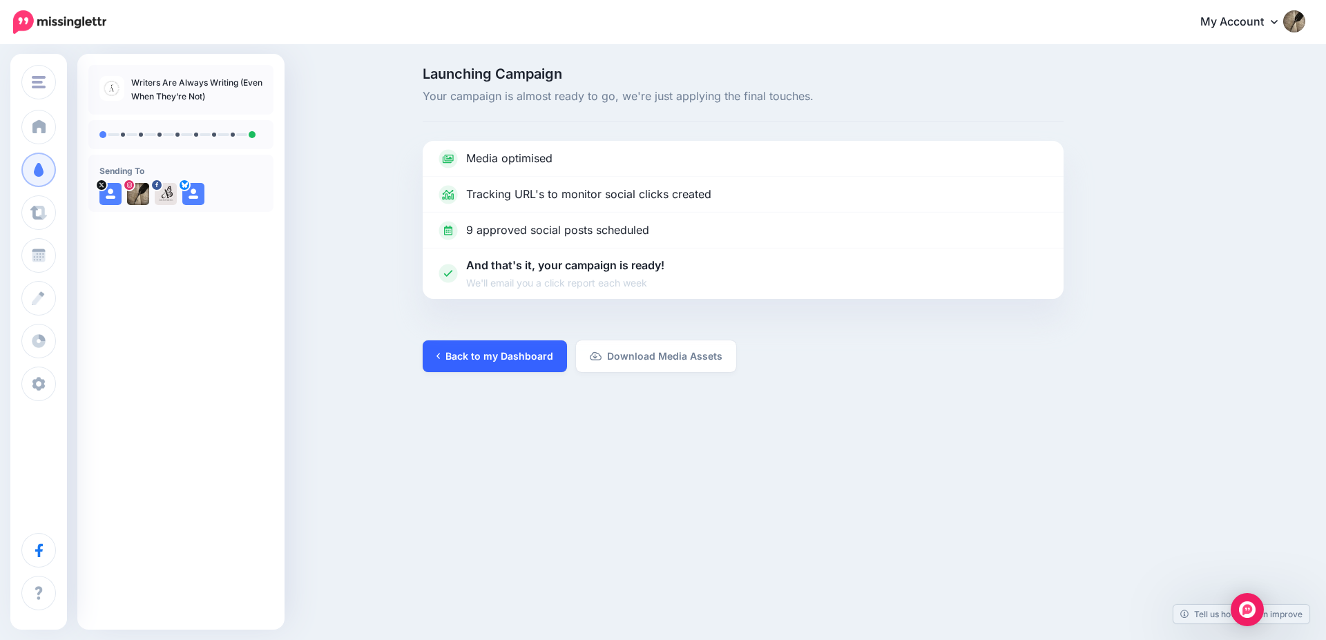
click at [502, 351] on link "Back to my Dashboard" at bounding box center [495, 356] width 144 height 32
